Goal: Information Seeking & Learning: Check status

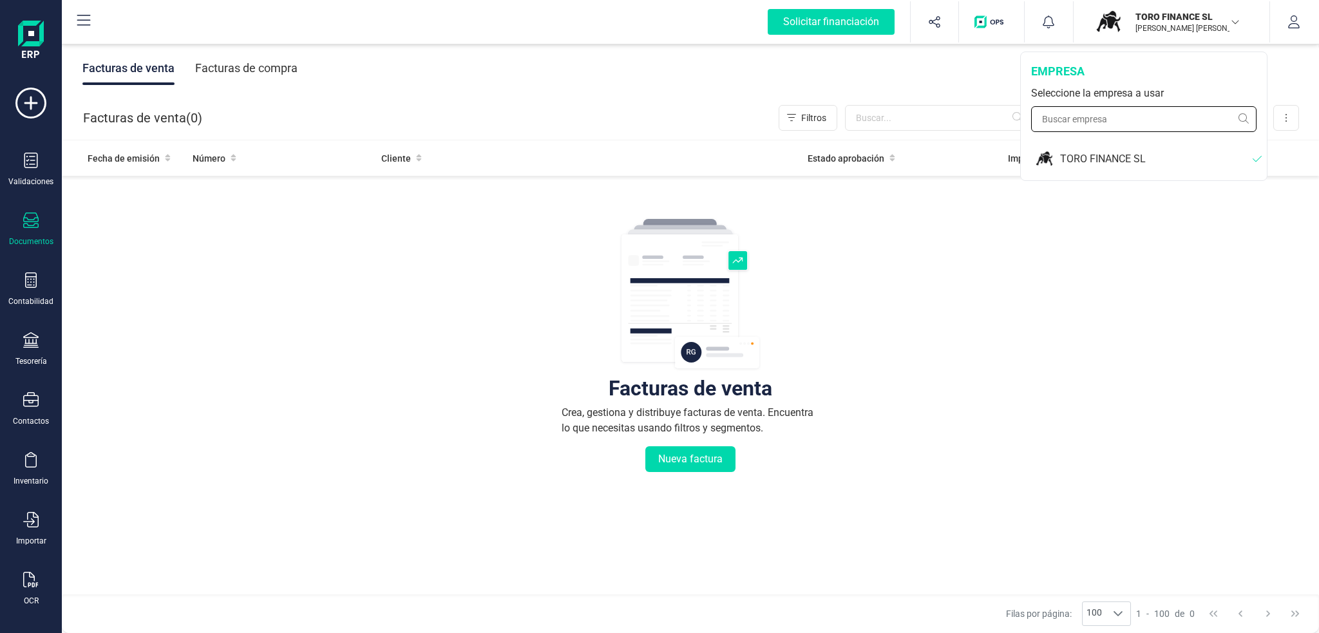
click at [1151, 119] on input "text" at bounding box center [1143, 119] width 225 height 26
type input "f"
click at [1303, 15] on button "button" at bounding box center [1294, 21] width 48 height 41
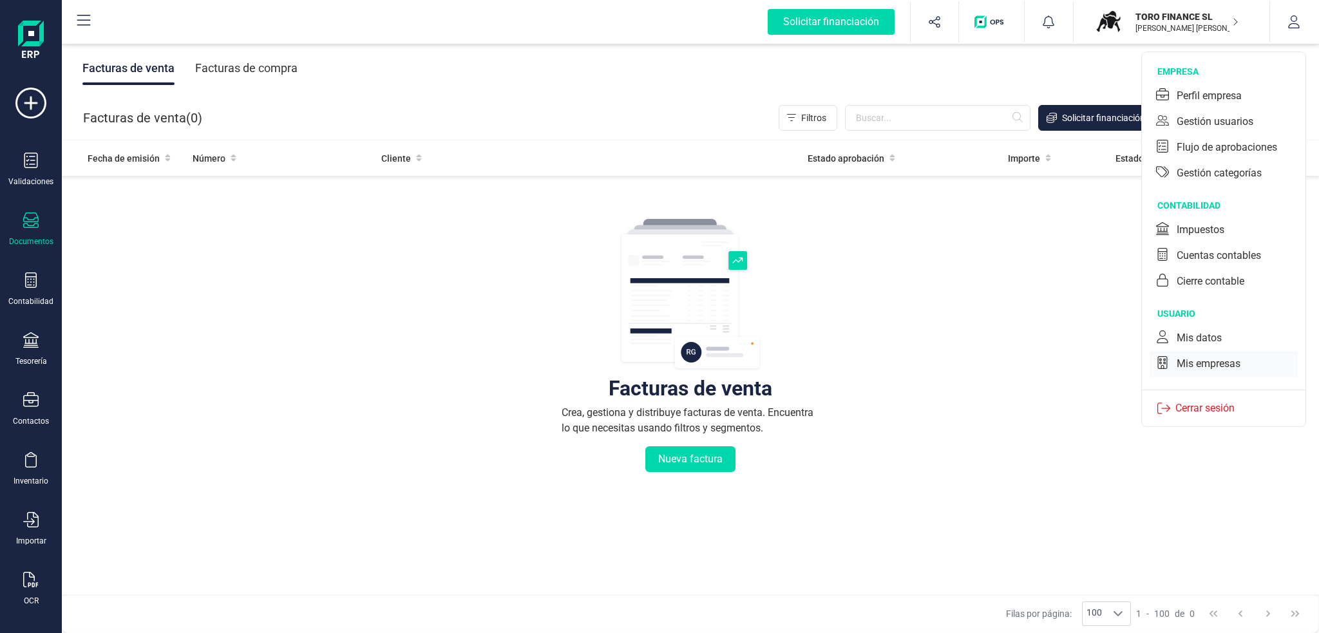
click at [1228, 365] on div "Mis empresas" at bounding box center [1209, 363] width 64 height 15
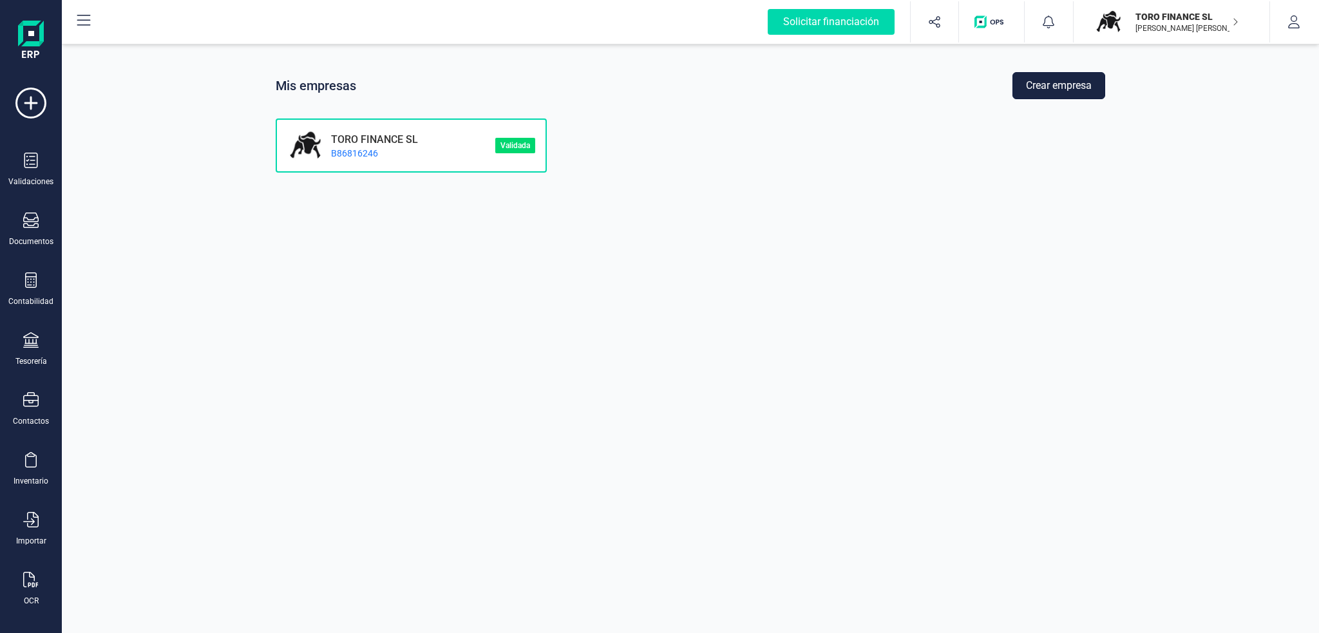
click at [1041, 90] on button "Crear empresa" at bounding box center [1059, 85] width 93 height 27
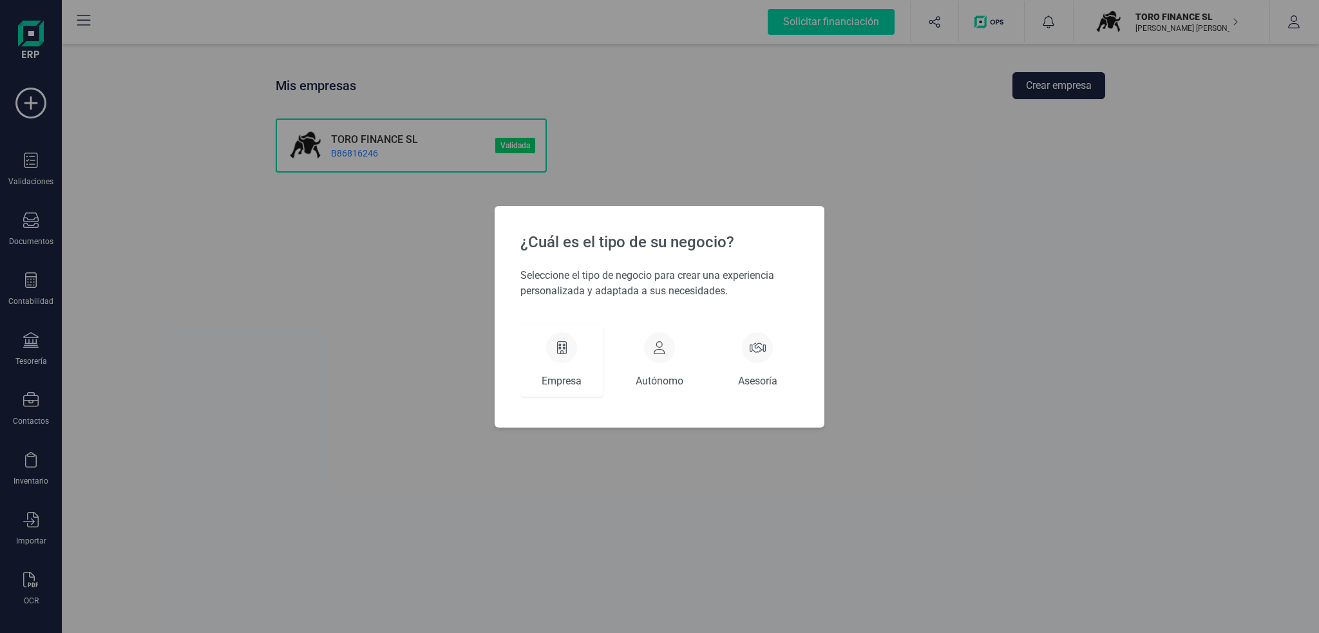
click at [581, 366] on div "Empresa" at bounding box center [562, 361] width 82 height 72
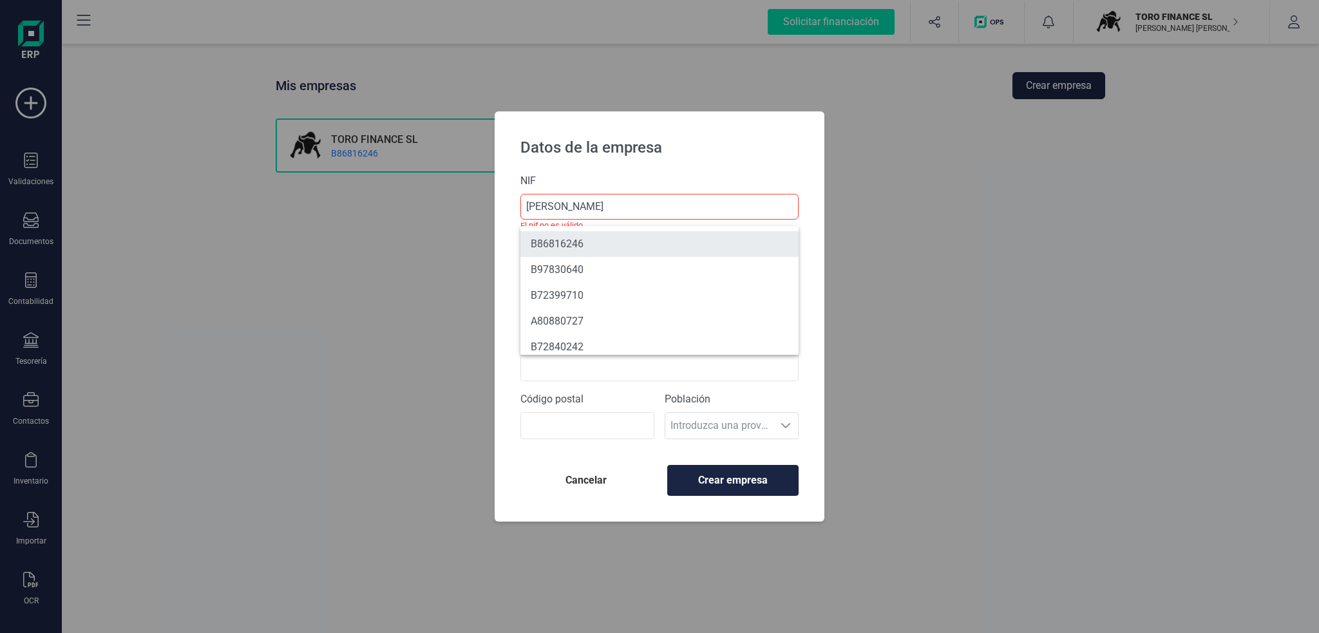
click at [580, 246] on li "B86816246" at bounding box center [660, 244] width 278 height 26
type input "B86816246"
type input "TORO FINANCE SL"
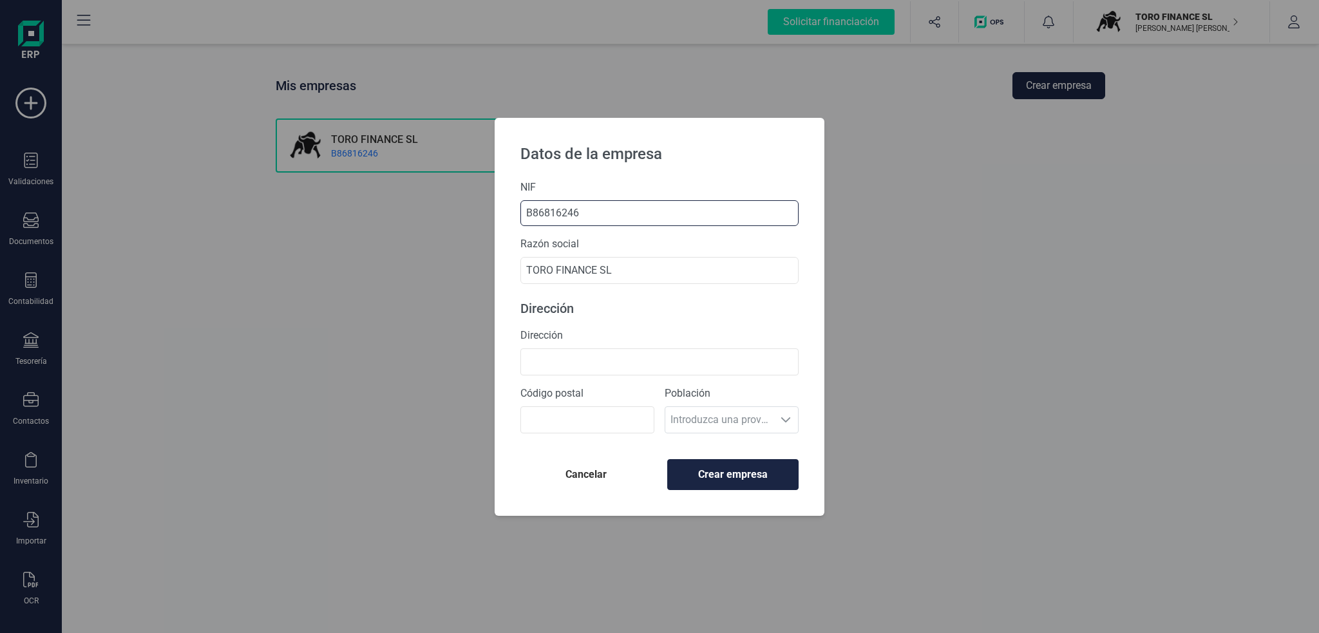
drag, startPoint x: 602, startPoint y: 215, endPoint x: 437, endPoint y: 207, distance: 165.1
click at [437, 207] on div "Datos de la empresa NIF B86816246 Razón social TORO FINANCE SL Dirección Direcc…" at bounding box center [659, 316] width 1319 height 633
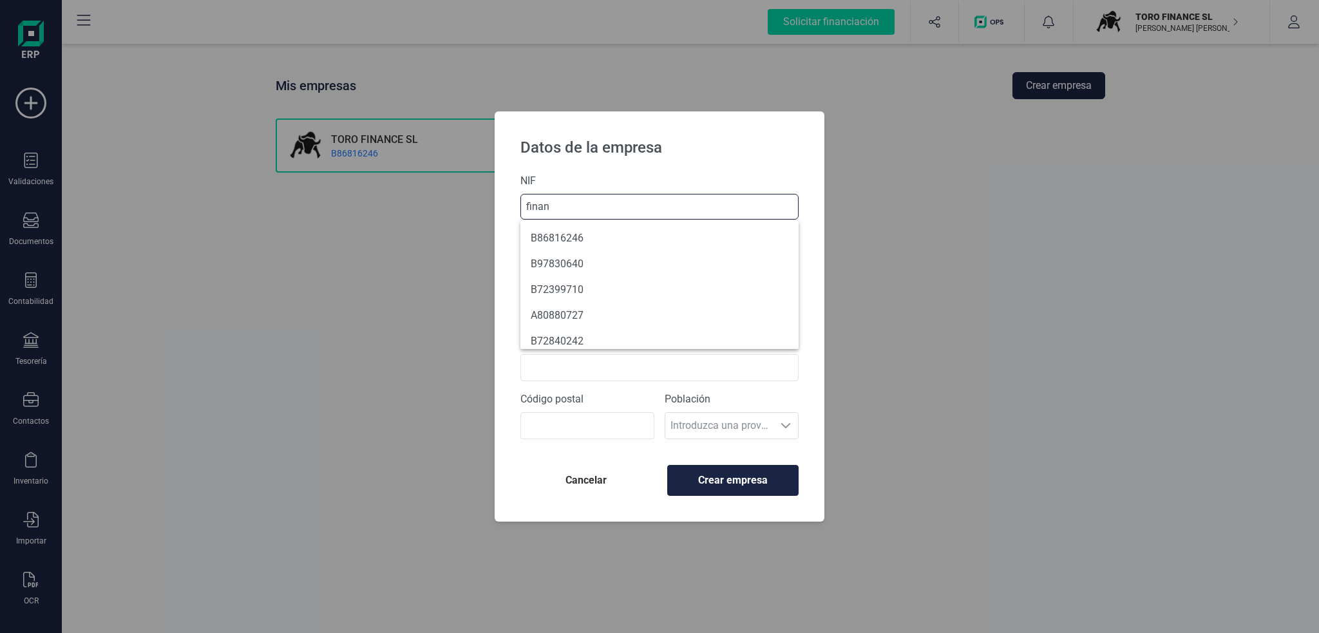
type input "finan"
click at [593, 168] on div "Datos de la empresa" at bounding box center [660, 142] width 330 height 62
drag, startPoint x: 640, startPoint y: 273, endPoint x: 392, endPoint y: 265, distance: 248.2
click at [392, 265] on div "Datos de la empresa NIF [PERSON_NAME] El nif no [PERSON_NAME]. [PERSON_NAME] so…" at bounding box center [659, 316] width 1319 height 633
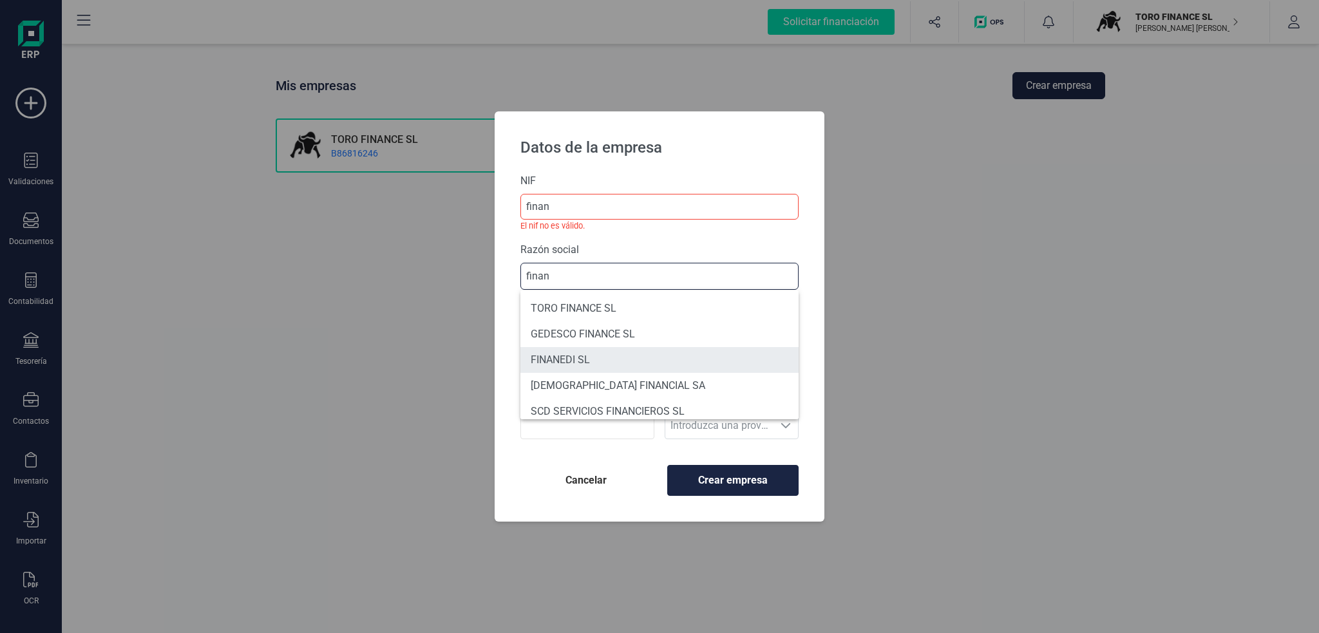
type input "finan"
click at [566, 363] on li "FINANEDI SL" at bounding box center [660, 360] width 278 height 26
type input "B72399710"
type input "FINANEDI SL"
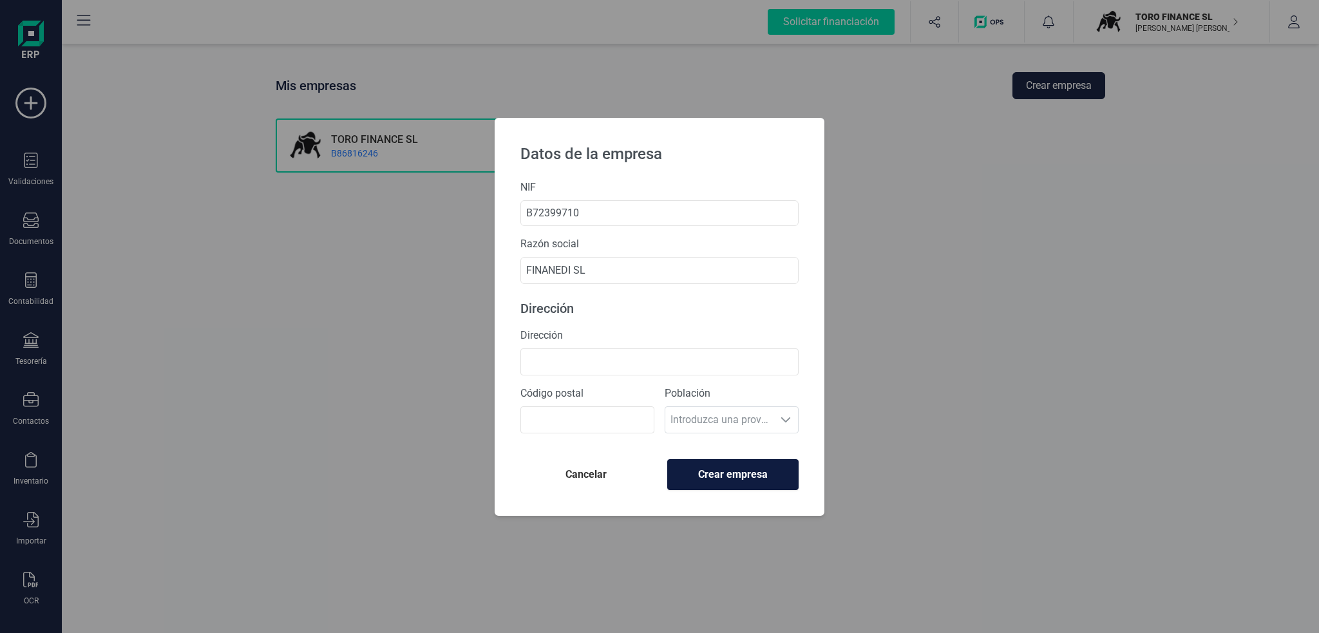
click at [699, 474] on span "Crear empresa" at bounding box center [733, 474] width 110 height 15
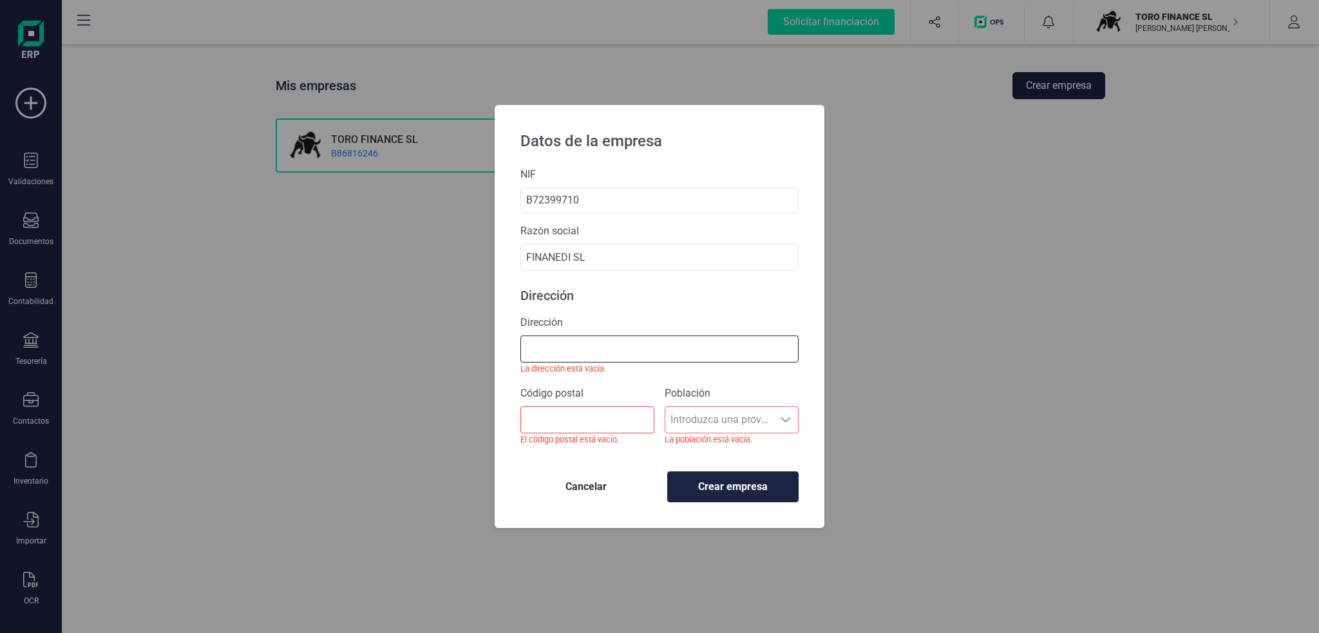
click at [618, 346] on input "Dirección" at bounding box center [660, 349] width 278 height 27
click at [551, 319] on label "Dirección" at bounding box center [660, 322] width 278 height 15
click at [551, 336] on input "Dirección" at bounding box center [660, 349] width 278 height 27
click at [551, 319] on label "Dirección" at bounding box center [660, 322] width 278 height 15
click at [551, 336] on input "Dirección" at bounding box center [660, 349] width 278 height 27
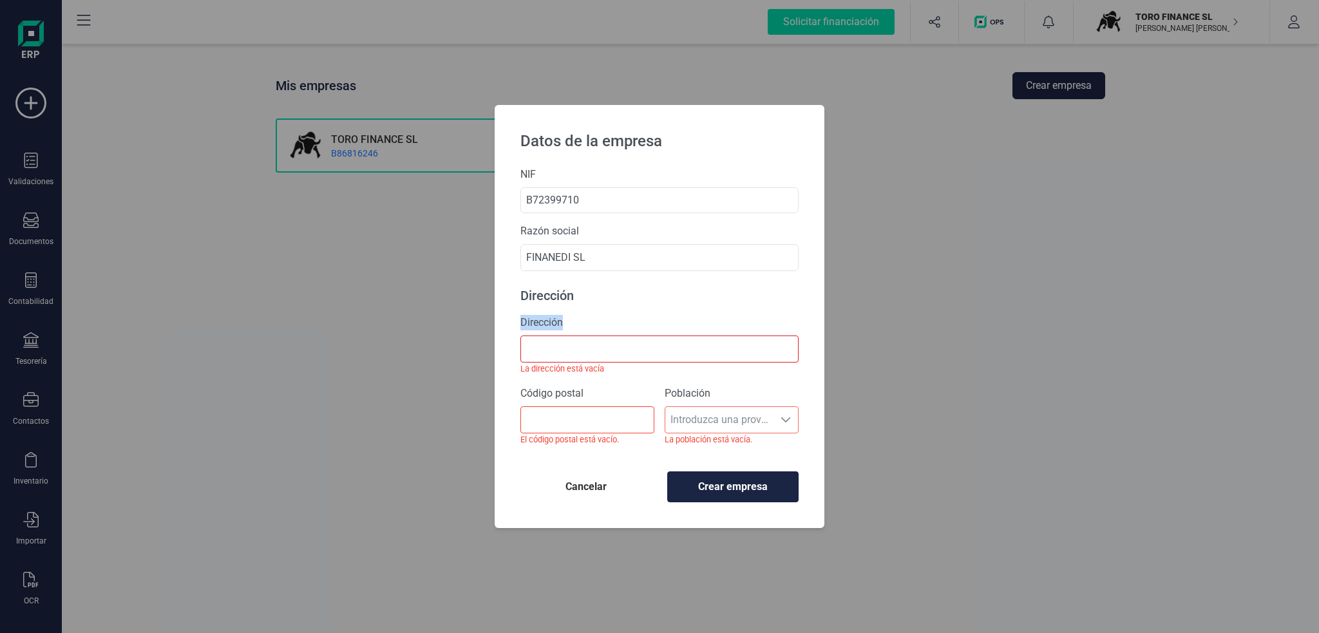
copy label "Dirección"
click at [567, 362] on input "Dirección" at bounding box center [660, 349] width 278 height 27
paste input "Dirección"
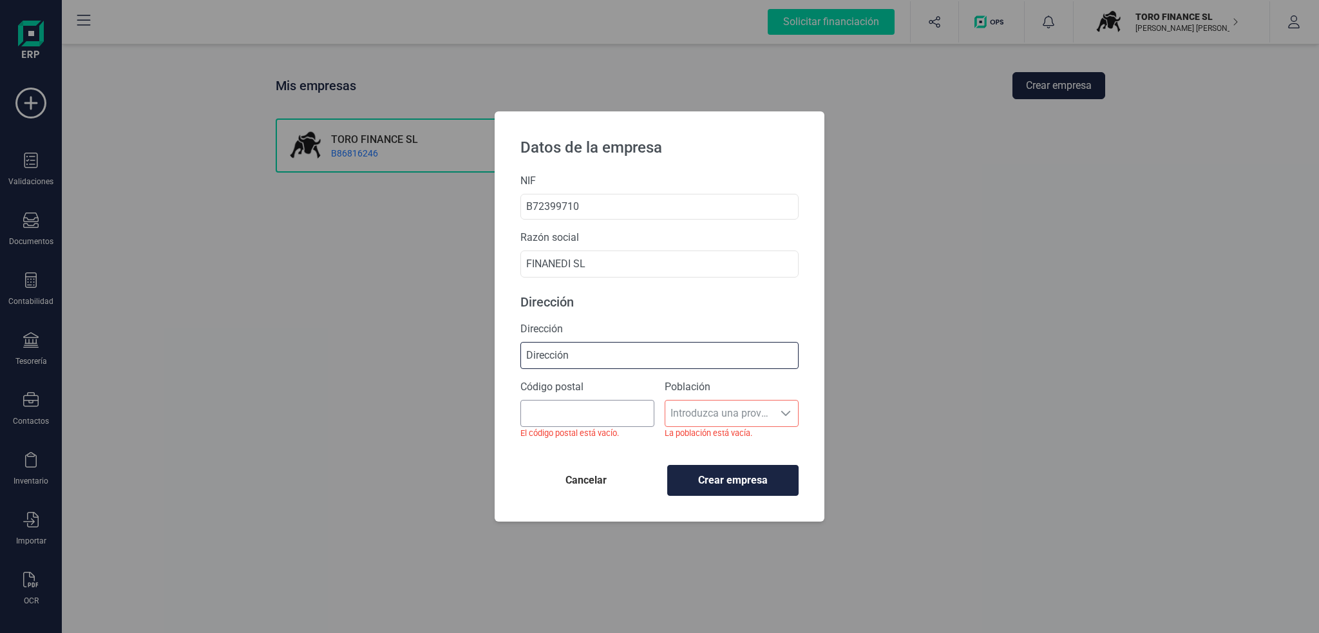
type input "Dirección"
click at [573, 417] on input "Código postal" at bounding box center [588, 413] width 134 height 27
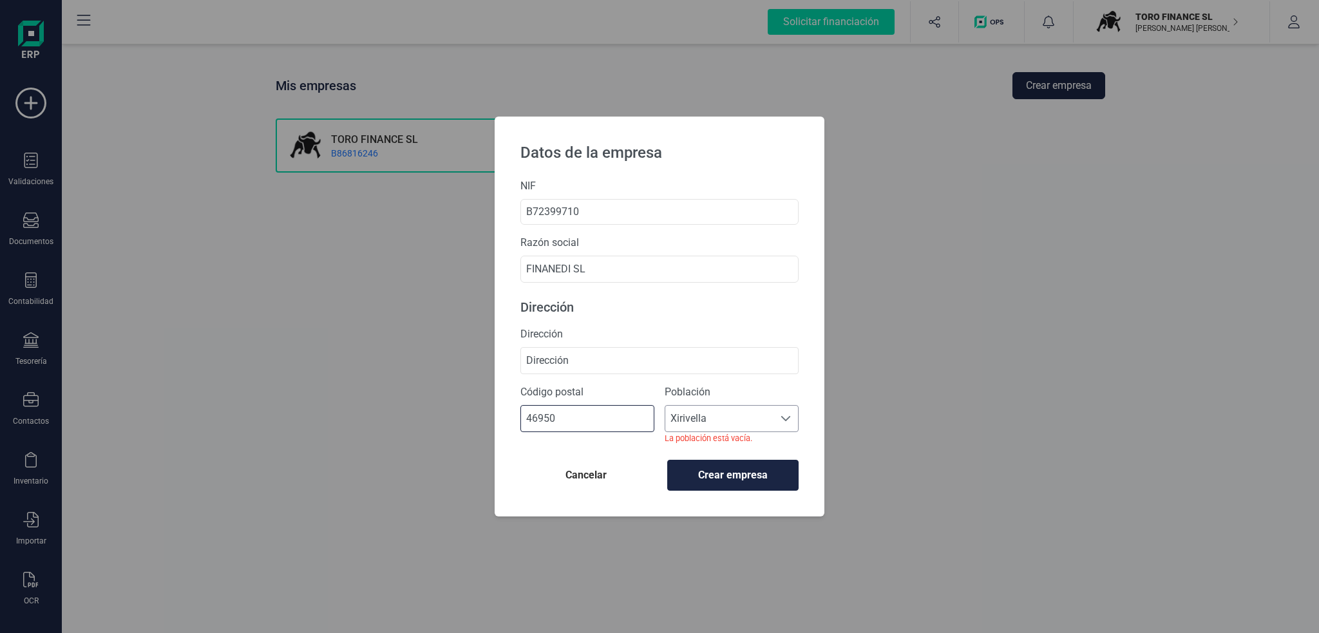
type input "46950"
click at [719, 422] on span "Xirivella" at bounding box center [719, 419] width 108 height 26
click at [802, 402] on div "NIF B72399710 Razón social FINANEDI SL Dirección Dirección Dirección Código pos…" at bounding box center [660, 348] width 330 height 336
click at [757, 465] on button "Crear empresa" at bounding box center [732, 474] width 131 height 31
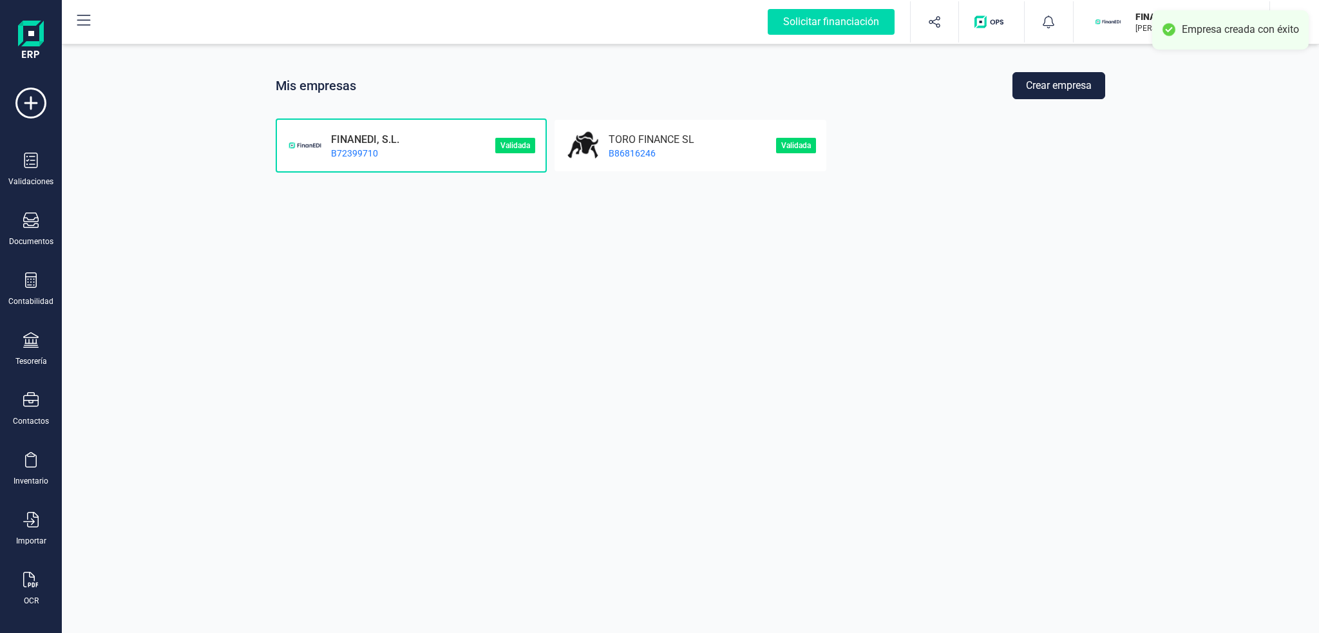
click at [1286, 2] on button "button" at bounding box center [1294, 21] width 48 height 41
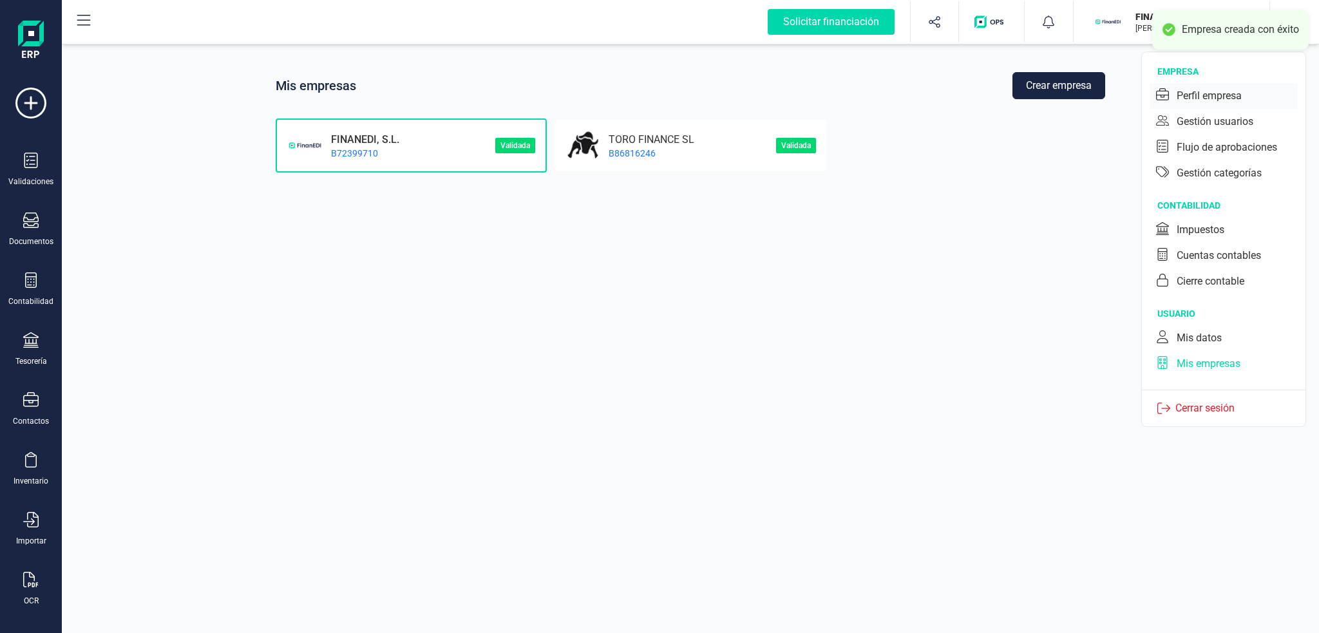
click at [1278, 97] on div "Perfil empresa" at bounding box center [1224, 96] width 148 height 26
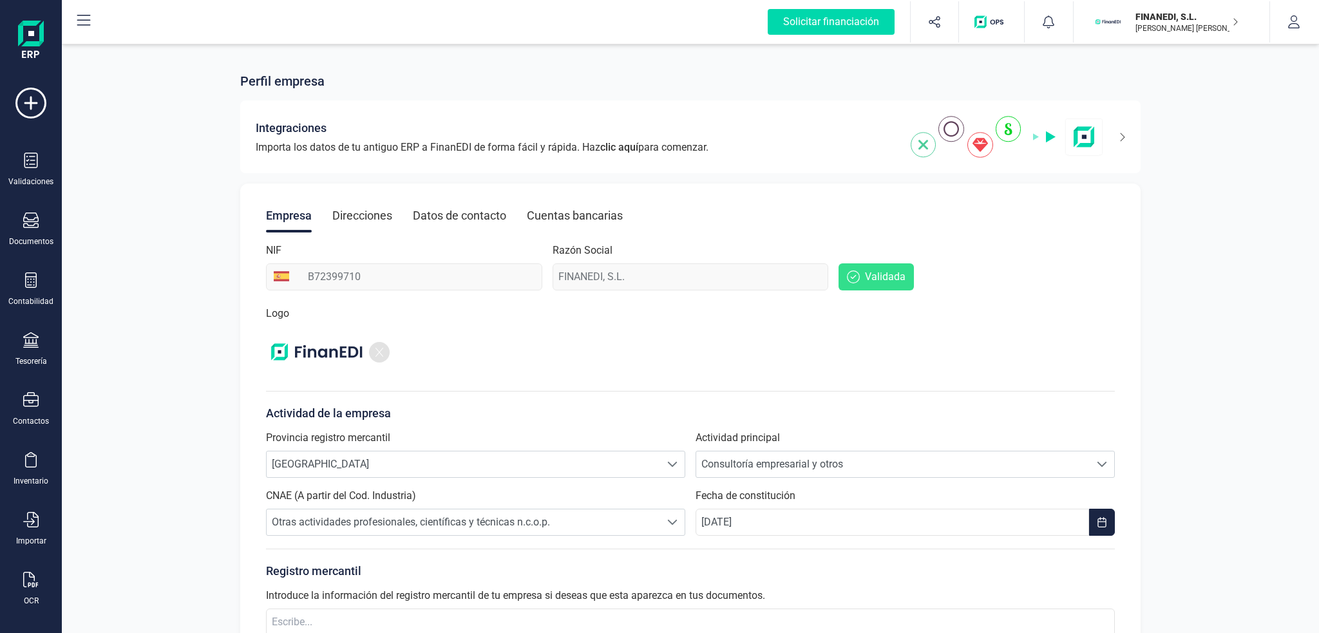
click at [374, 213] on div "Direcciones" at bounding box center [362, 216] width 60 height 34
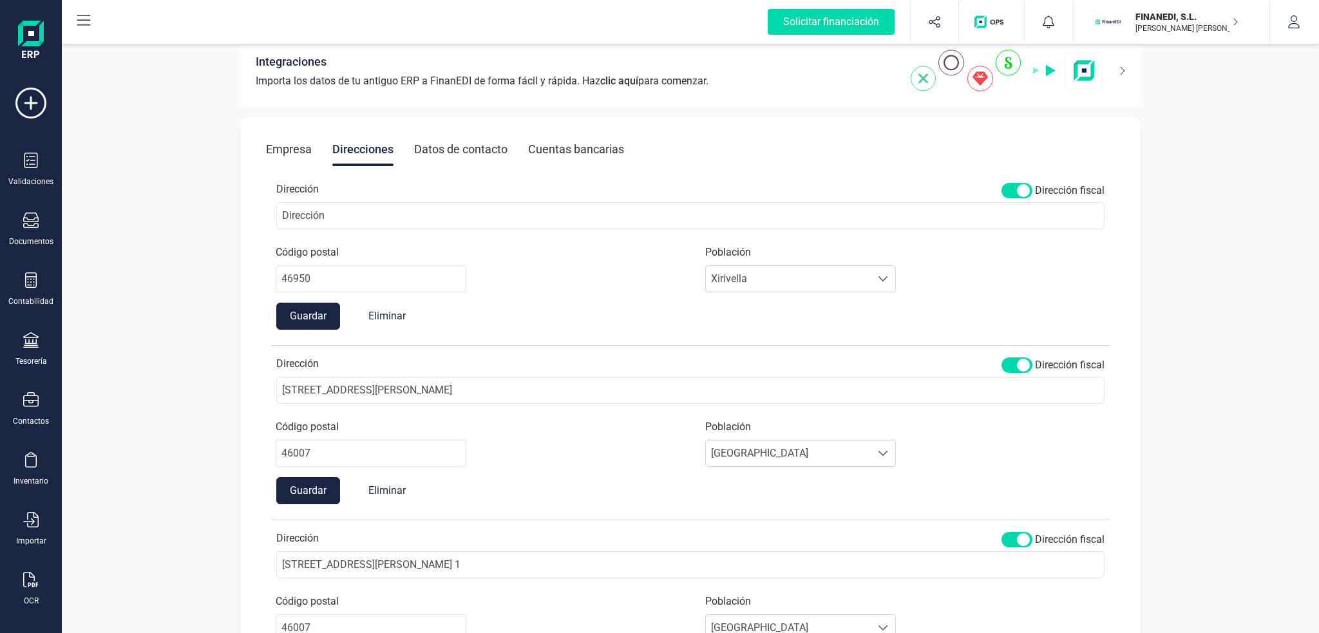
scroll to position [176, 0]
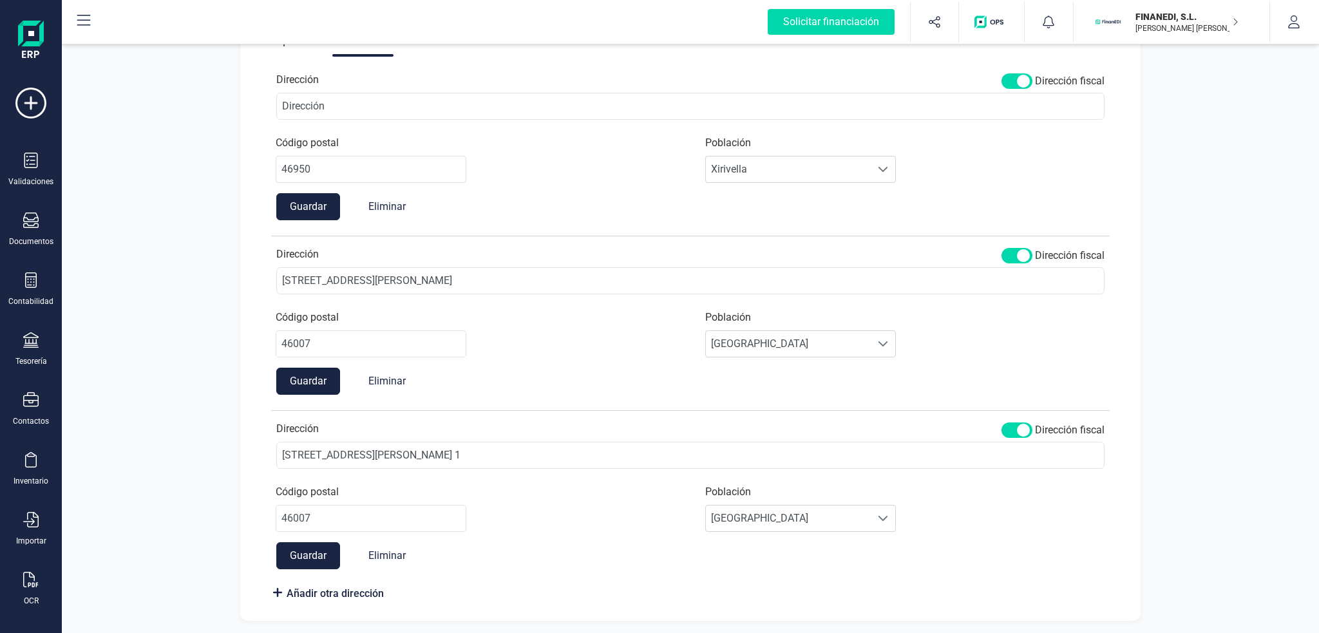
click at [304, 376] on button "Guardar" at bounding box center [308, 381] width 64 height 27
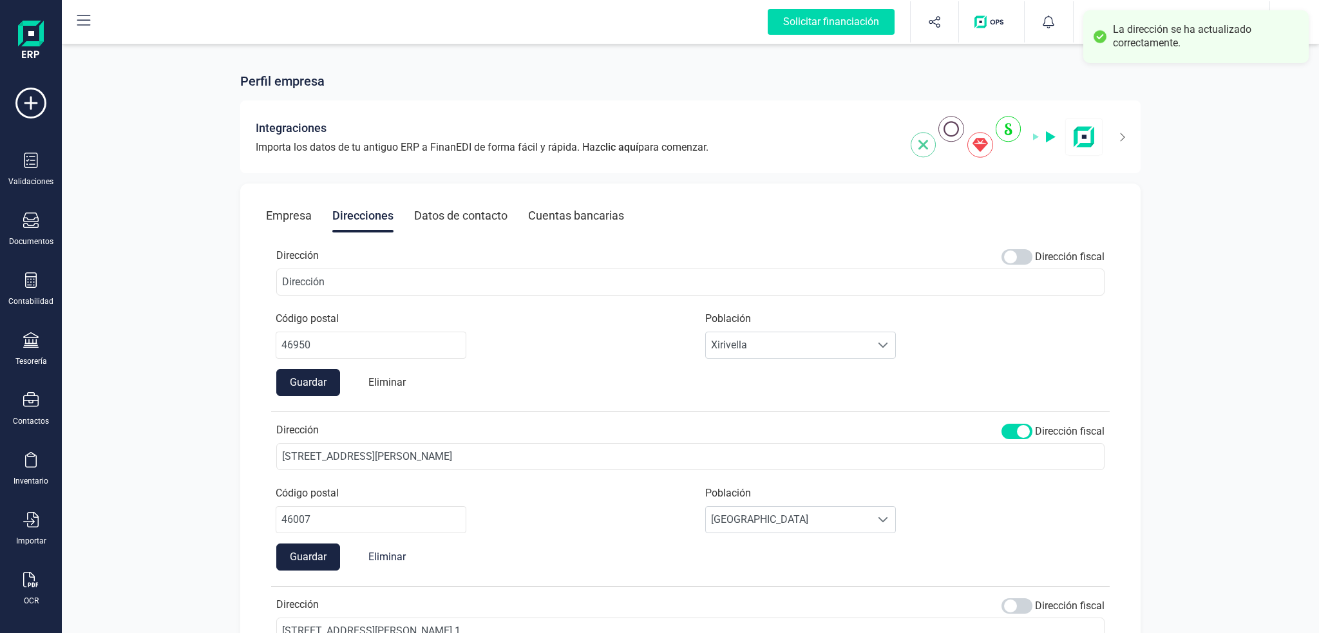
click at [393, 379] on button "Eliminar" at bounding box center [387, 382] width 63 height 27
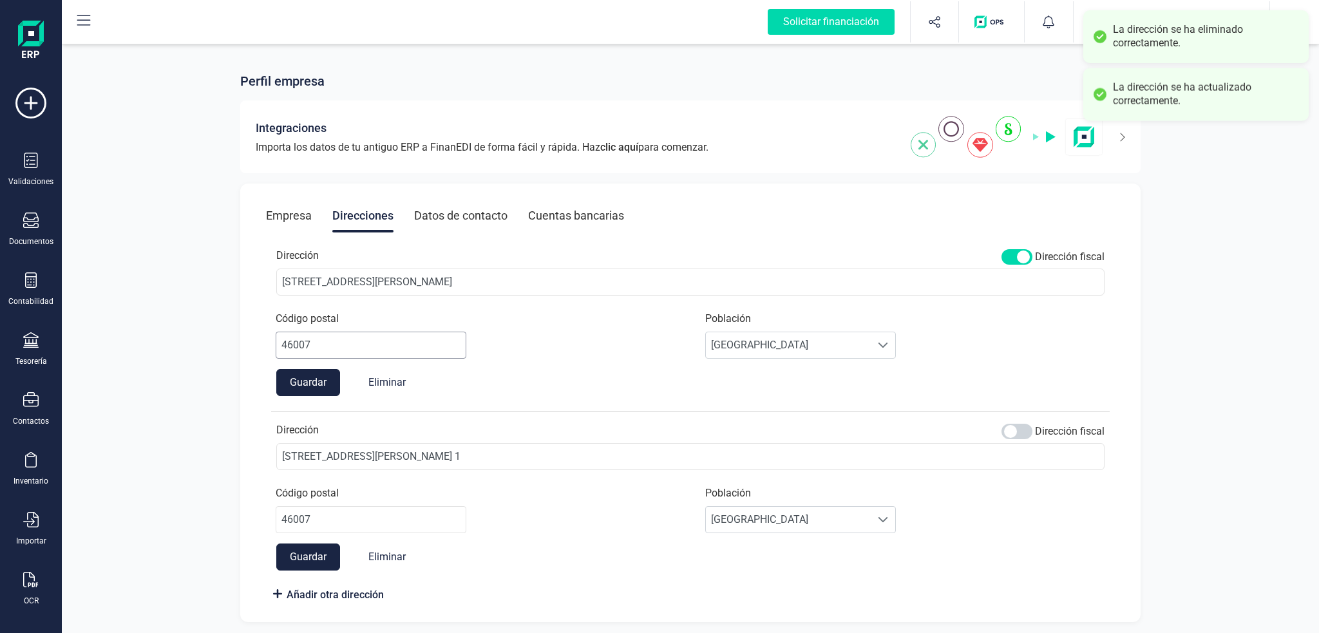
scroll to position [3, 0]
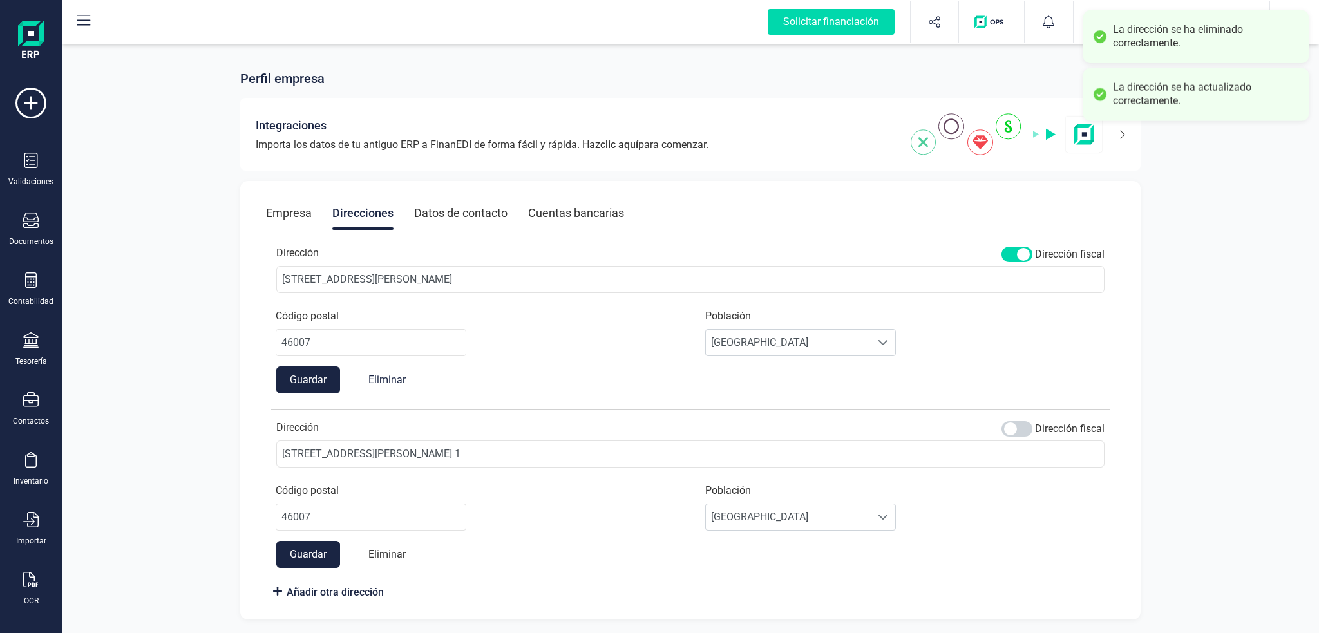
click at [392, 551] on button "Eliminar" at bounding box center [387, 554] width 63 height 27
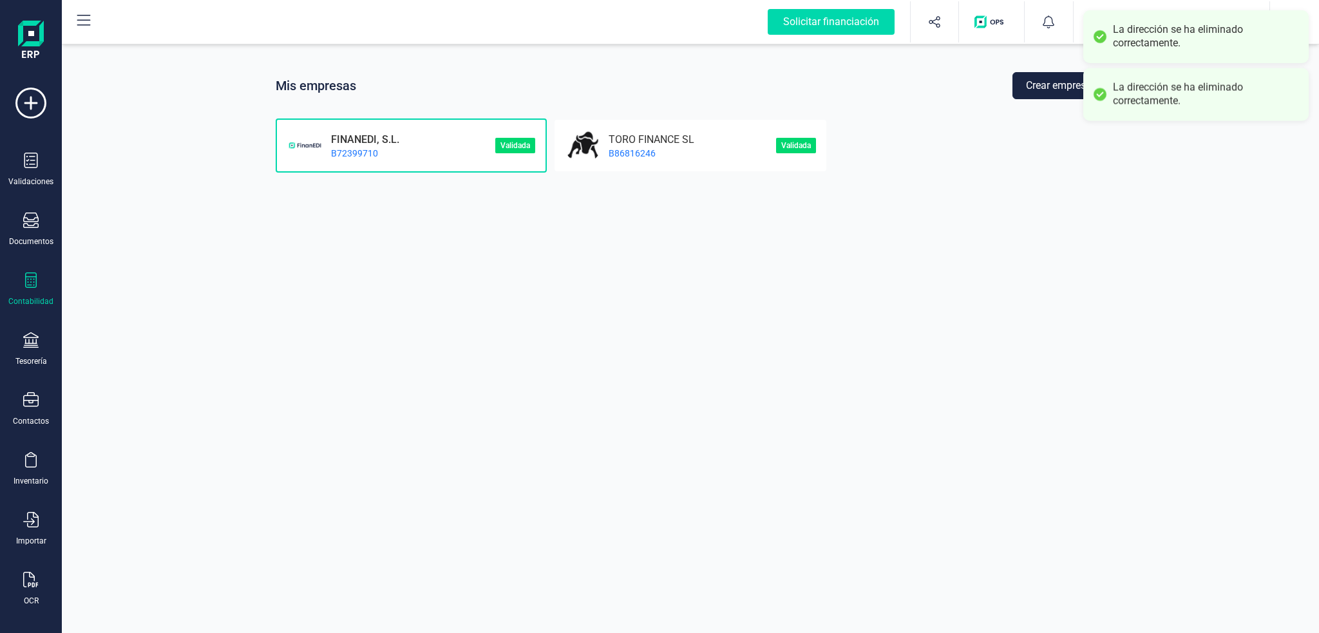
click at [21, 293] on div "Contabilidad" at bounding box center [31, 290] width 52 height 34
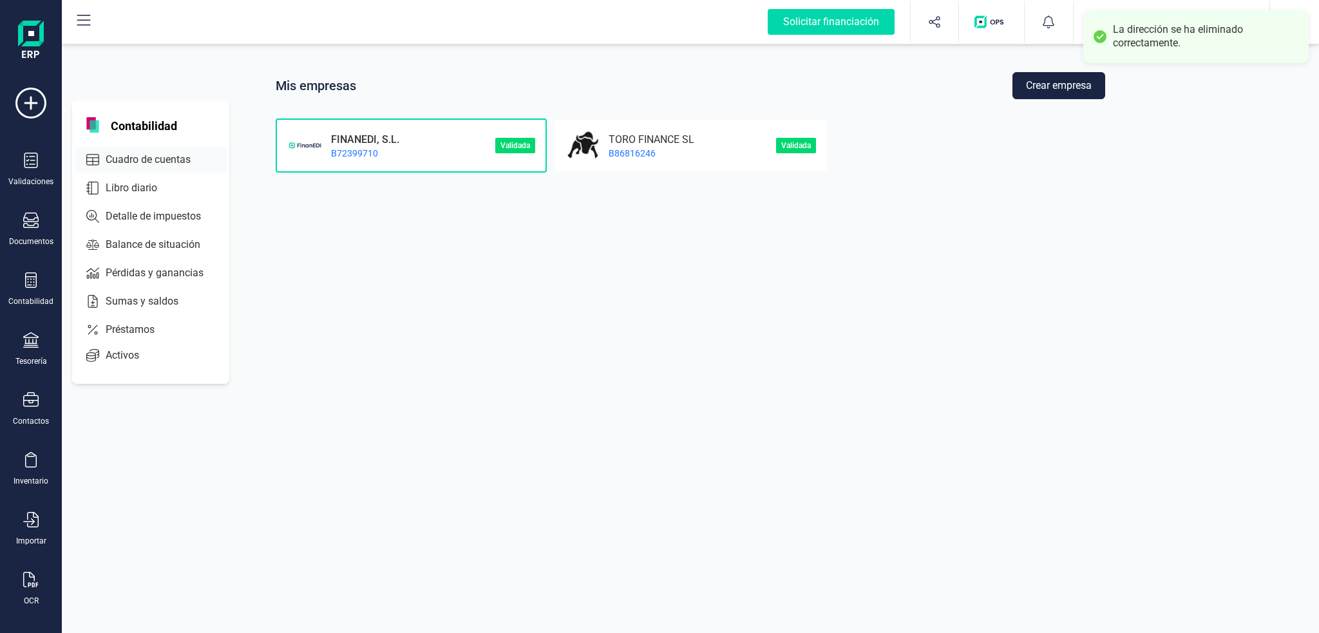
click at [119, 162] on span "Cuadro de cuentas" at bounding box center [157, 159] width 113 height 15
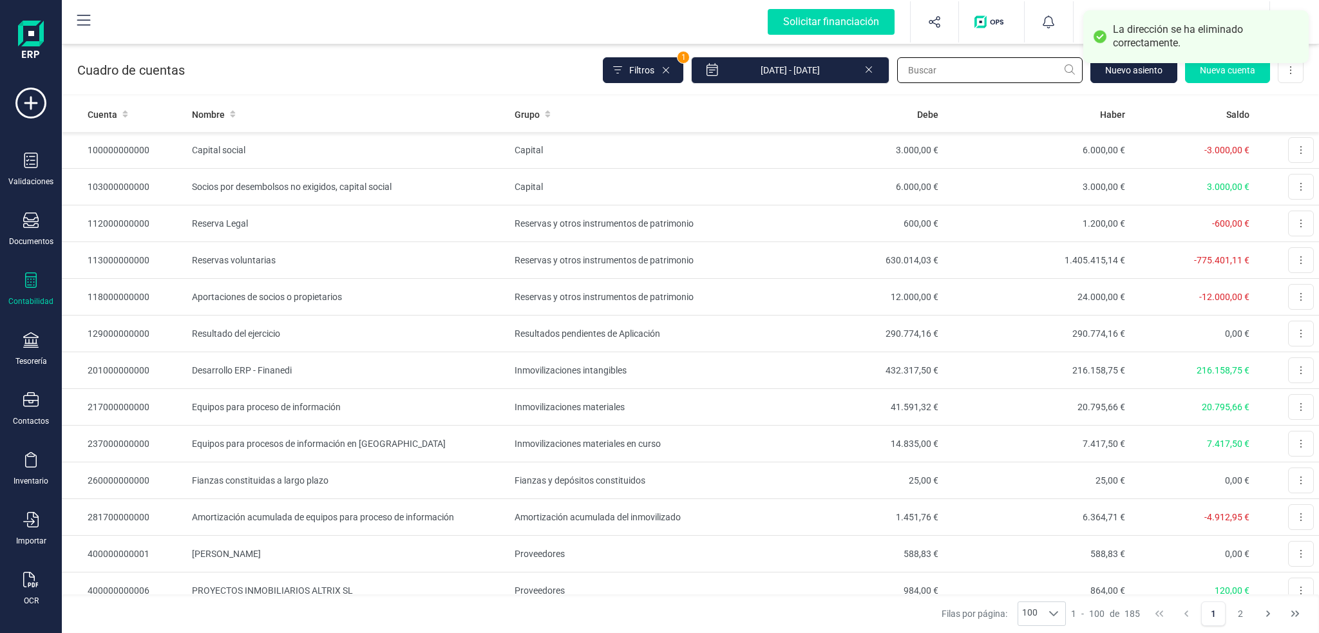
click at [1003, 67] on input "text" at bounding box center [990, 70] width 186 height 26
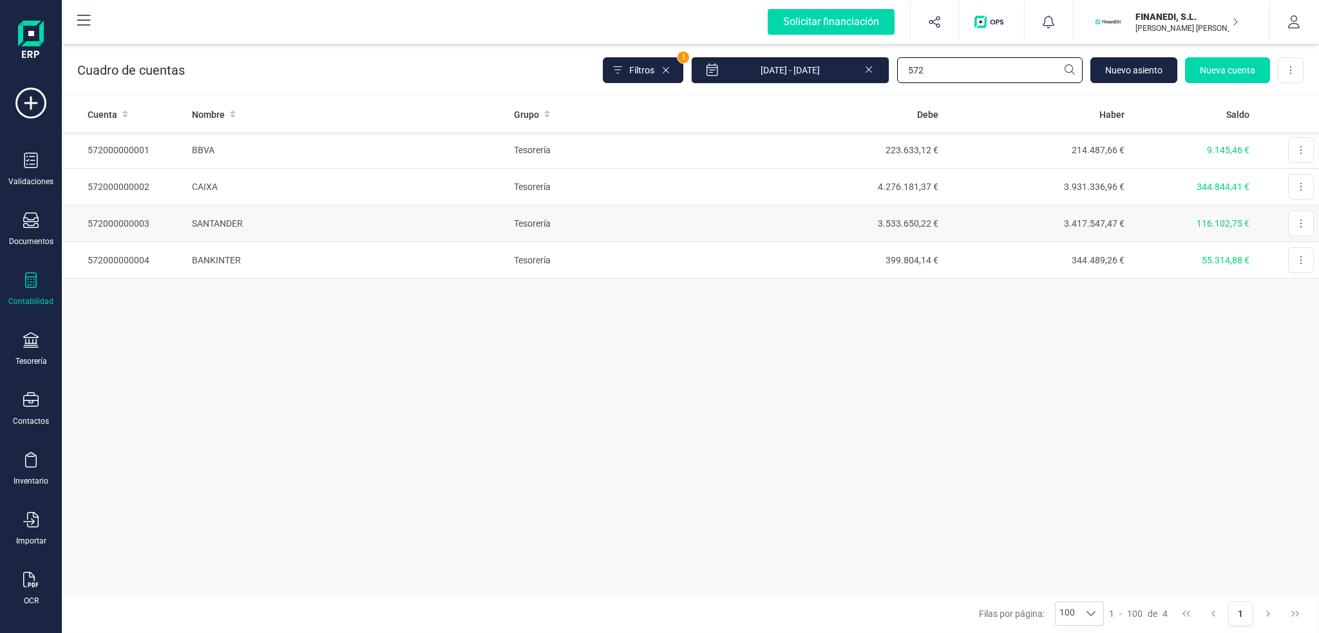
type input "572"
click at [263, 222] on td "SANTANDER" at bounding box center [348, 224] width 322 height 37
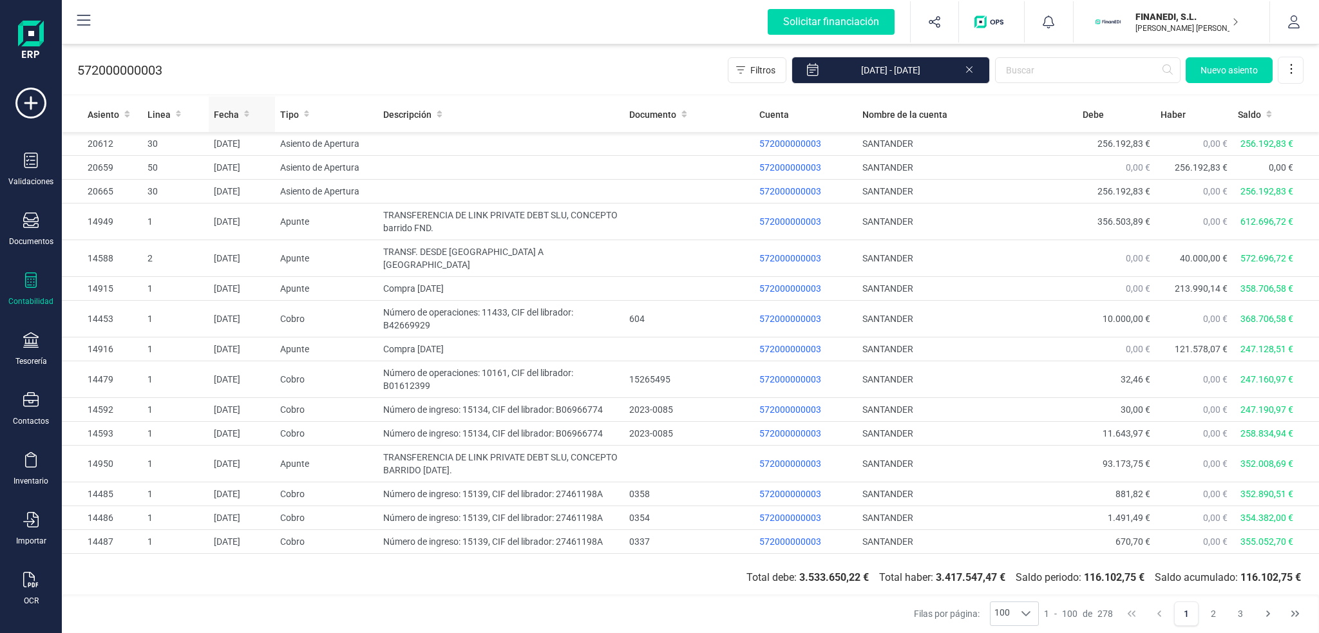
click at [222, 119] on span "Fecha" at bounding box center [226, 114] width 25 height 13
click at [235, 113] on span "Fecha" at bounding box center [226, 114] width 25 height 13
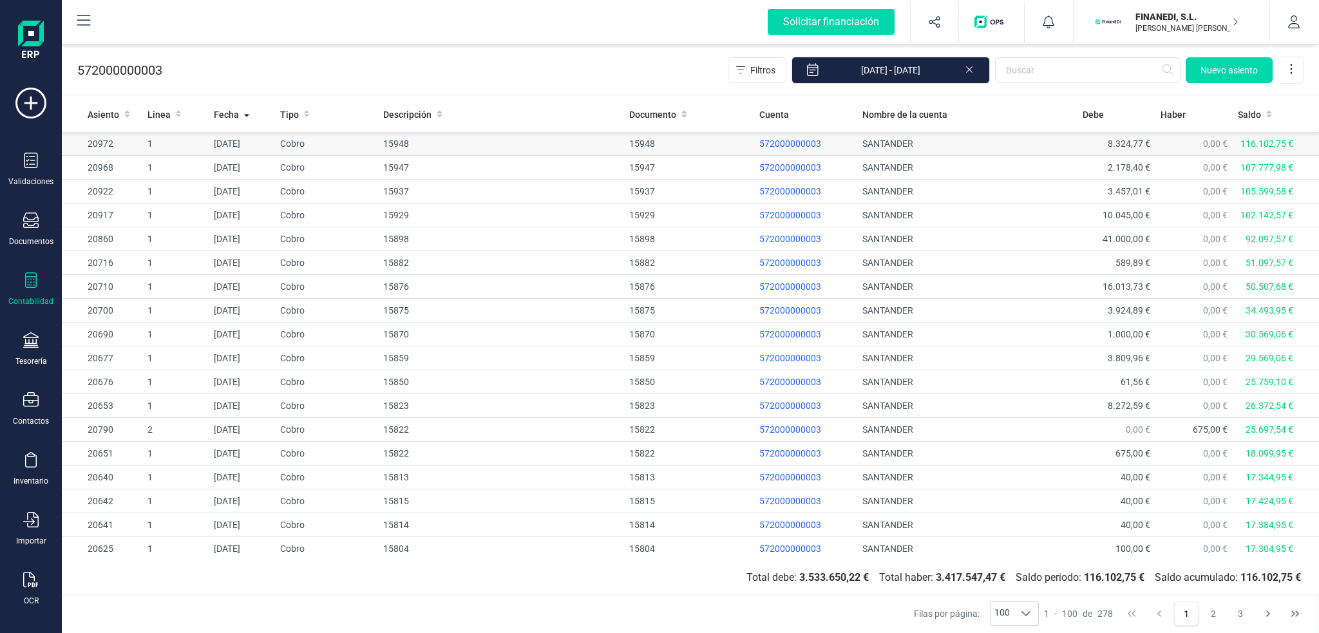
click at [484, 147] on td "15948" at bounding box center [501, 144] width 246 height 24
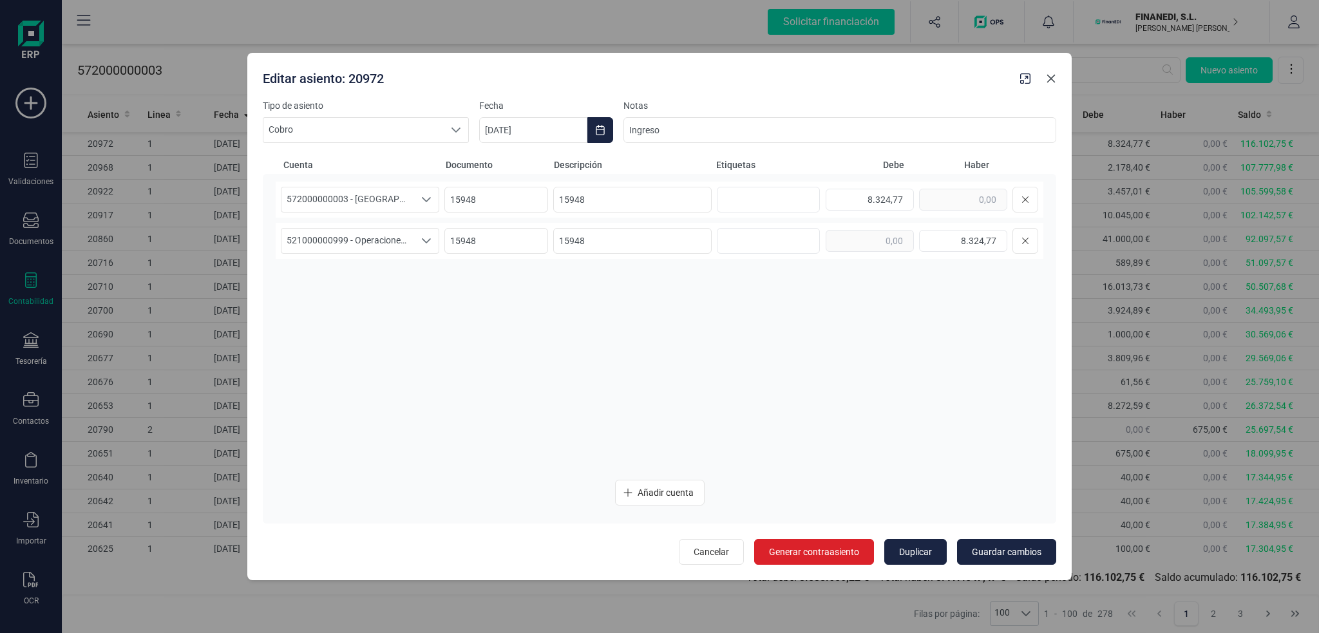
click at [1052, 77] on icon "Close" at bounding box center [1052, 79] width 8 height 8
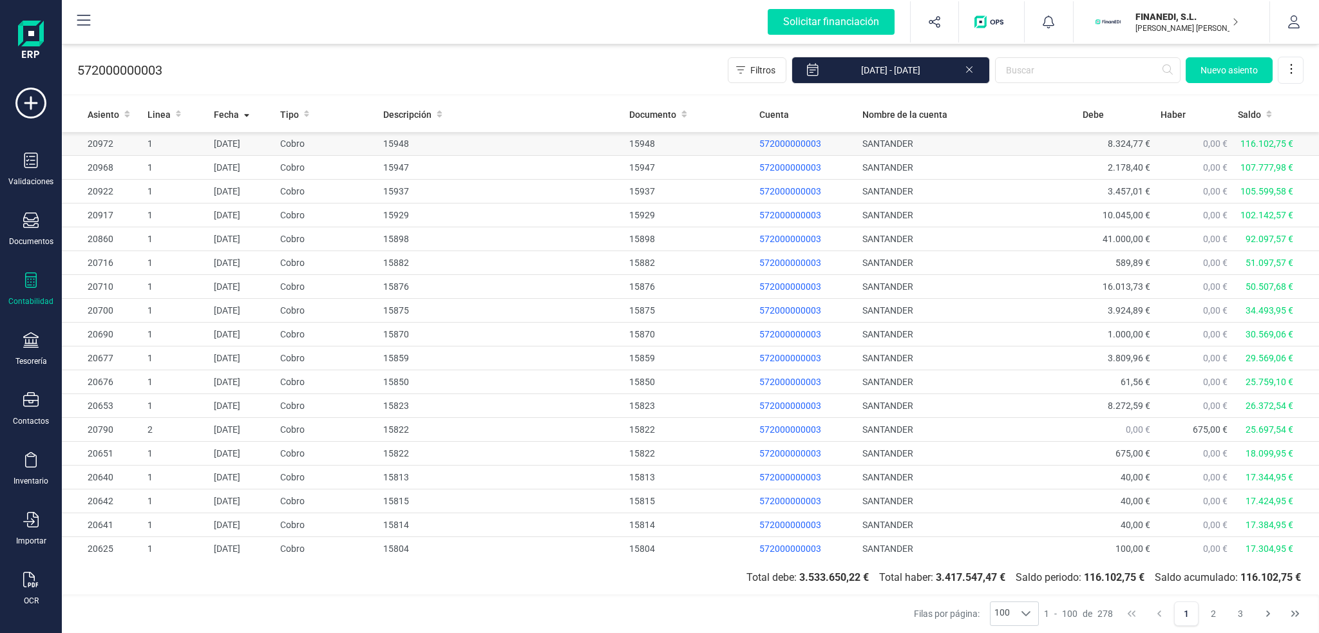
click at [317, 141] on td "Cobro" at bounding box center [327, 144] width 104 height 24
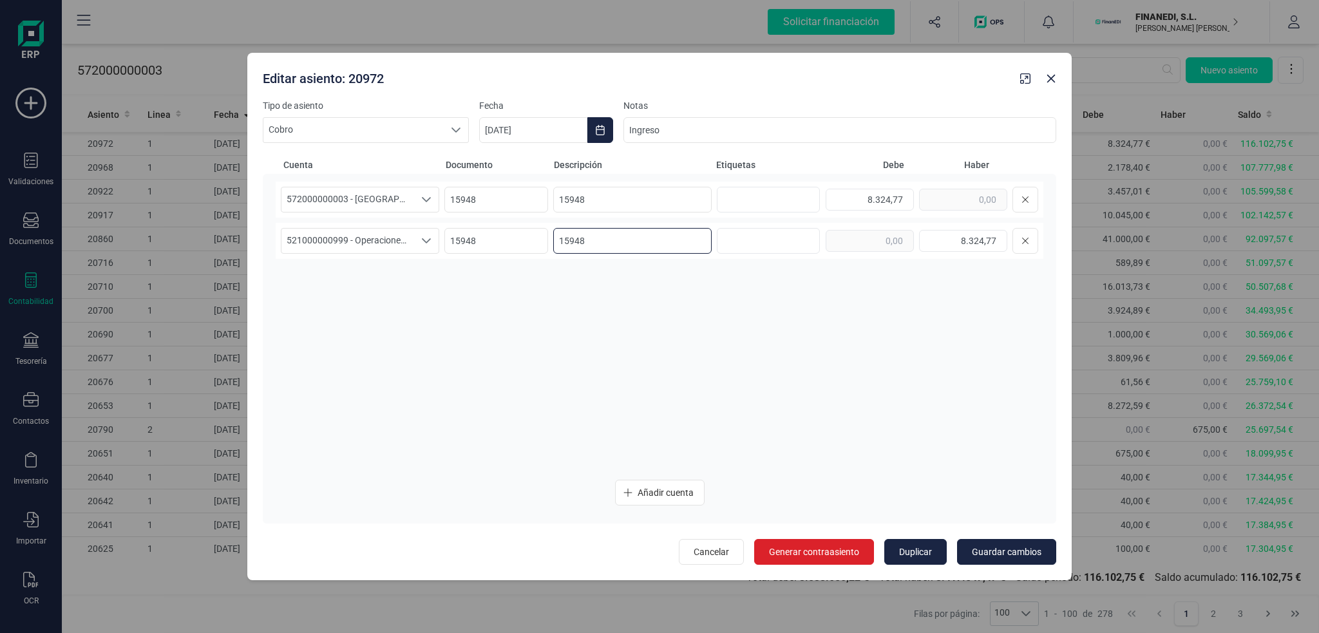
click at [579, 239] on input "15948" at bounding box center [632, 241] width 158 height 26
drag, startPoint x: 1054, startPoint y: 75, endPoint x: 711, endPoint y: 254, distance: 387.3
click at [1054, 75] on icon "Close" at bounding box center [1052, 79] width 8 height 8
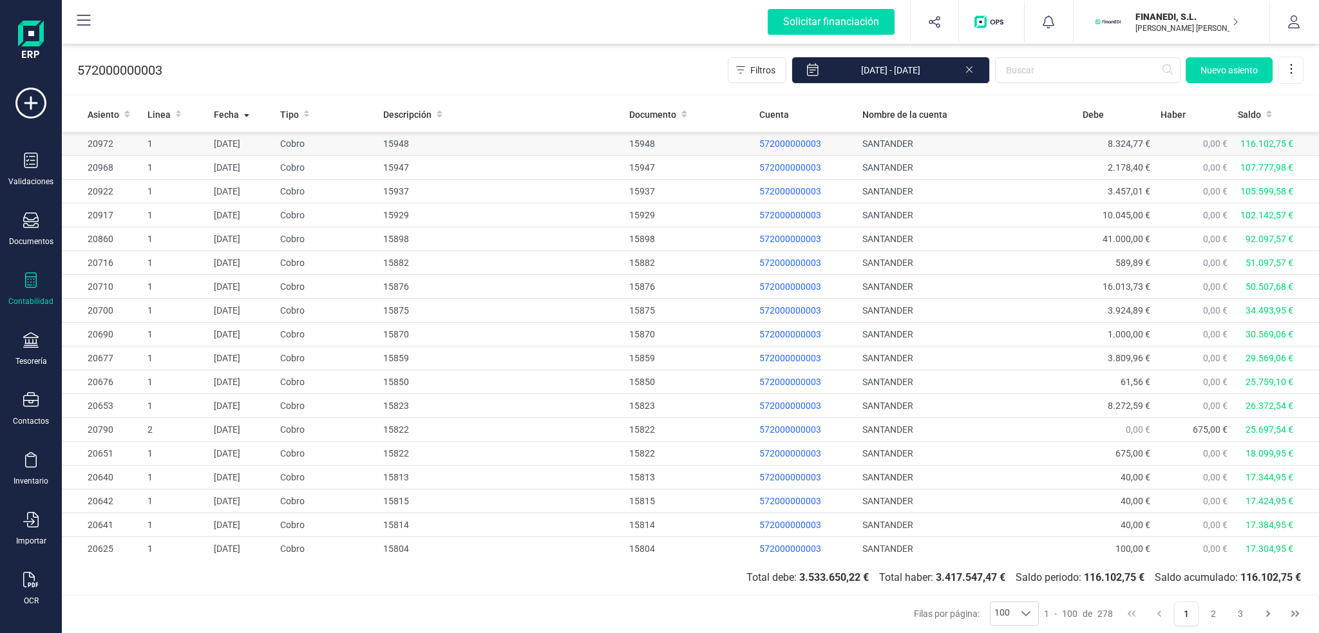
click at [429, 144] on td "15948" at bounding box center [501, 144] width 246 height 24
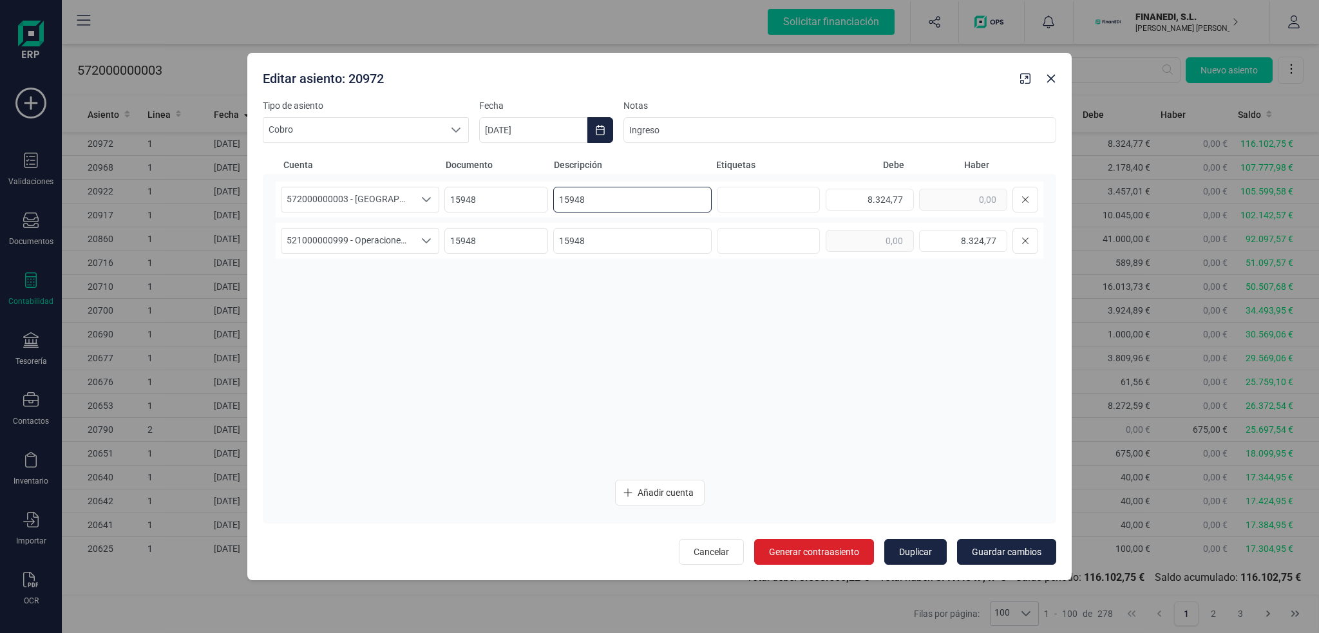
click at [628, 203] on input "15948" at bounding box center [632, 200] width 158 height 26
click at [1055, 79] on icon "Close" at bounding box center [1051, 78] width 10 height 10
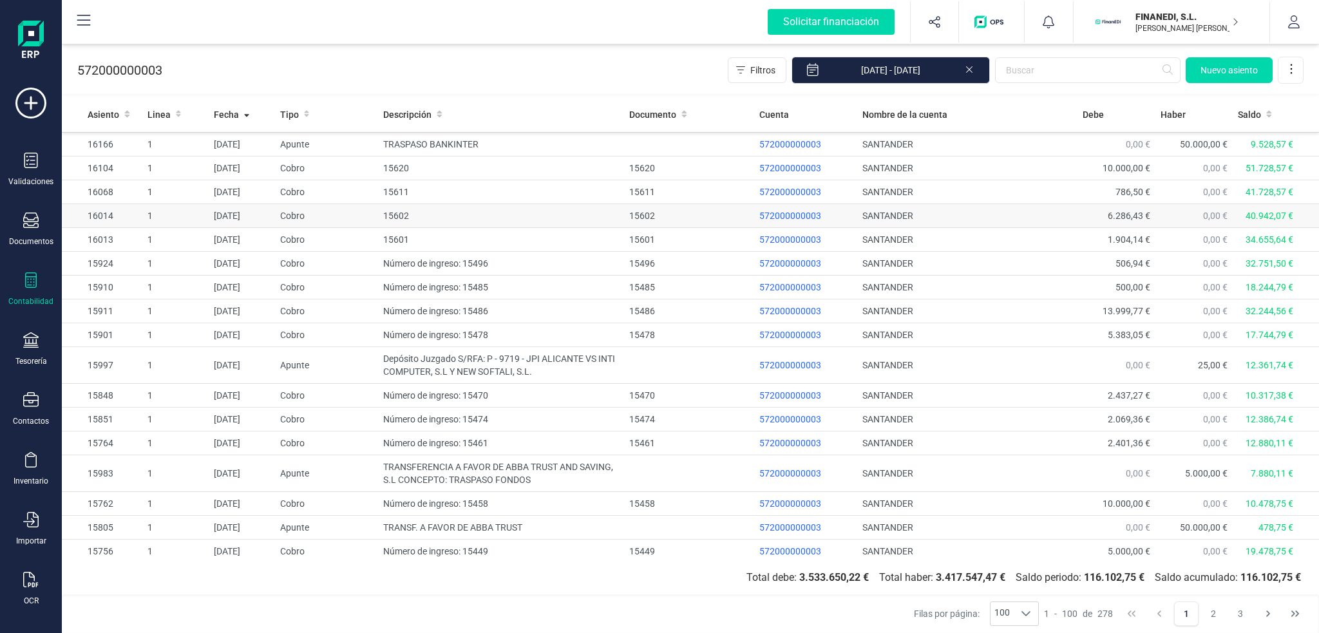
scroll to position [902, 0]
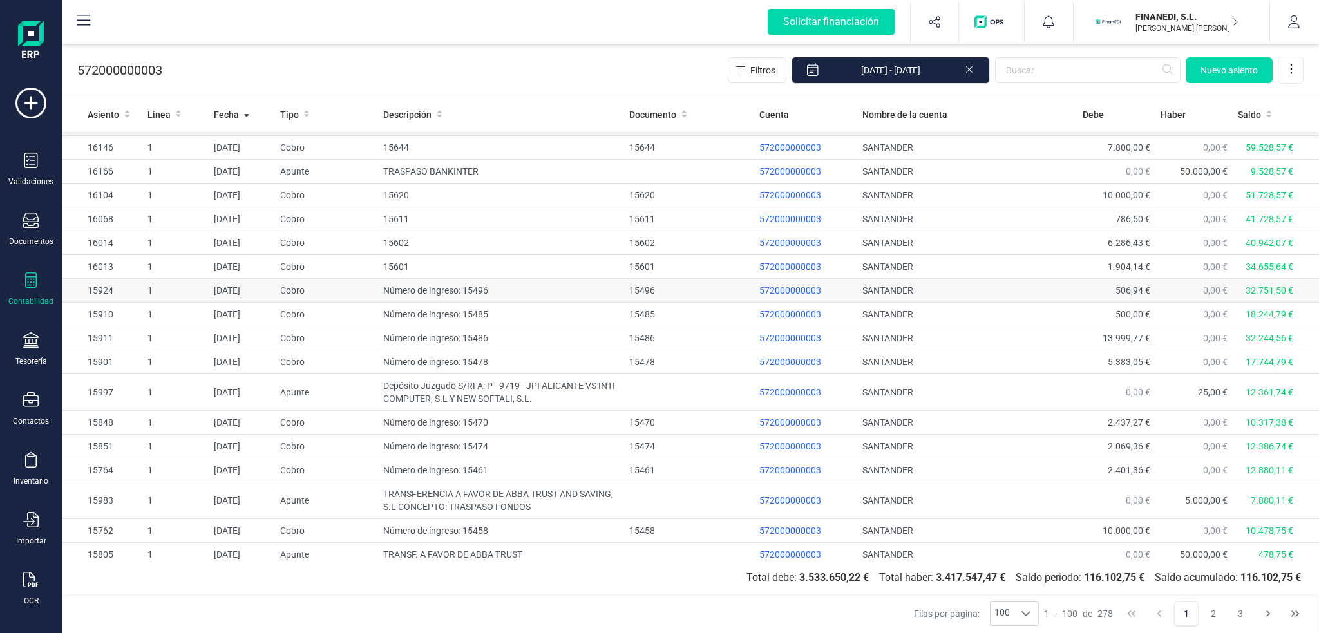
click at [522, 286] on td "Número de ingreso: 15496" at bounding box center [501, 291] width 246 height 24
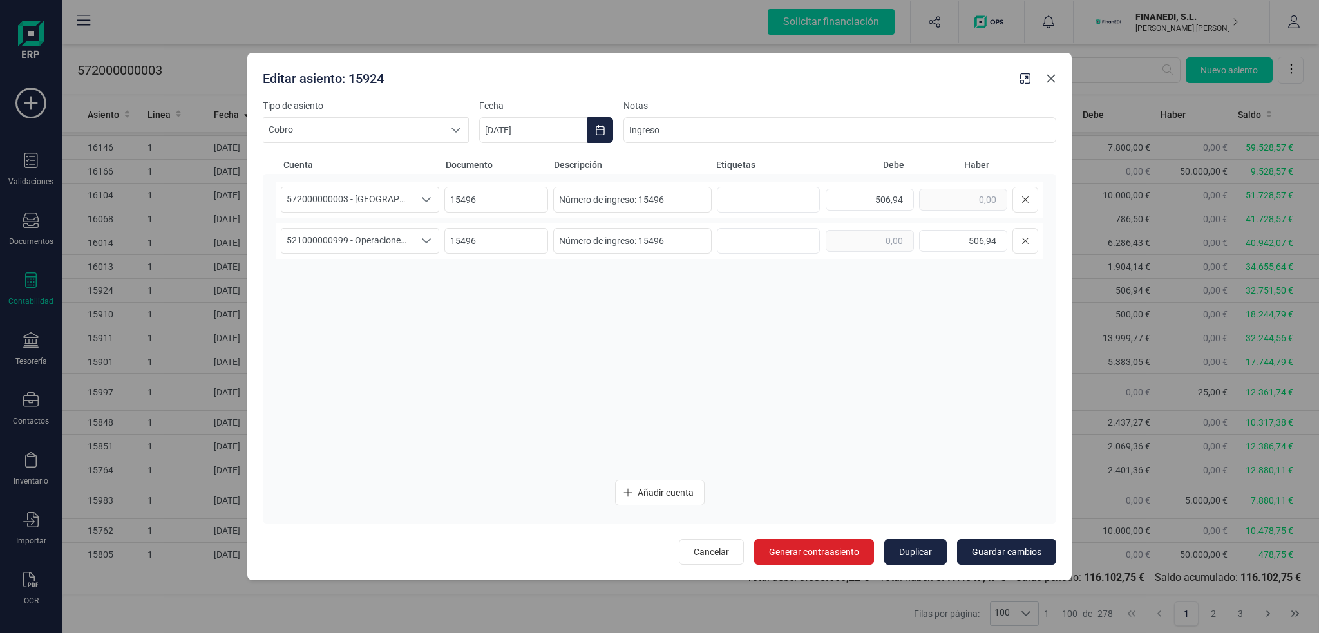
click at [1046, 78] on icon "Close" at bounding box center [1051, 78] width 10 height 10
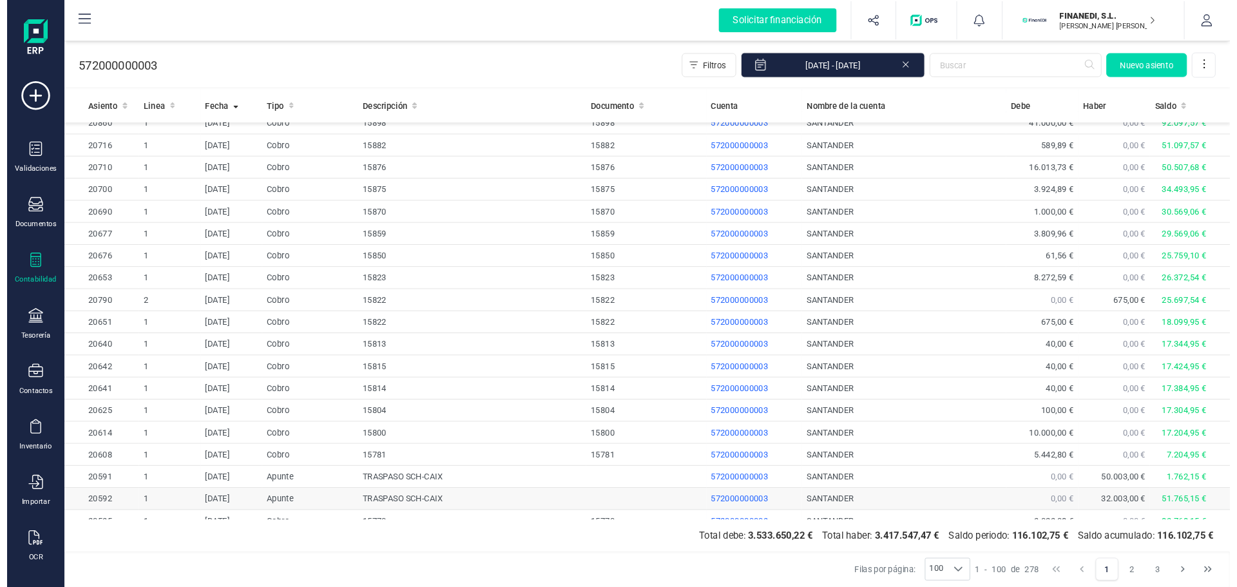
scroll to position [0, 0]
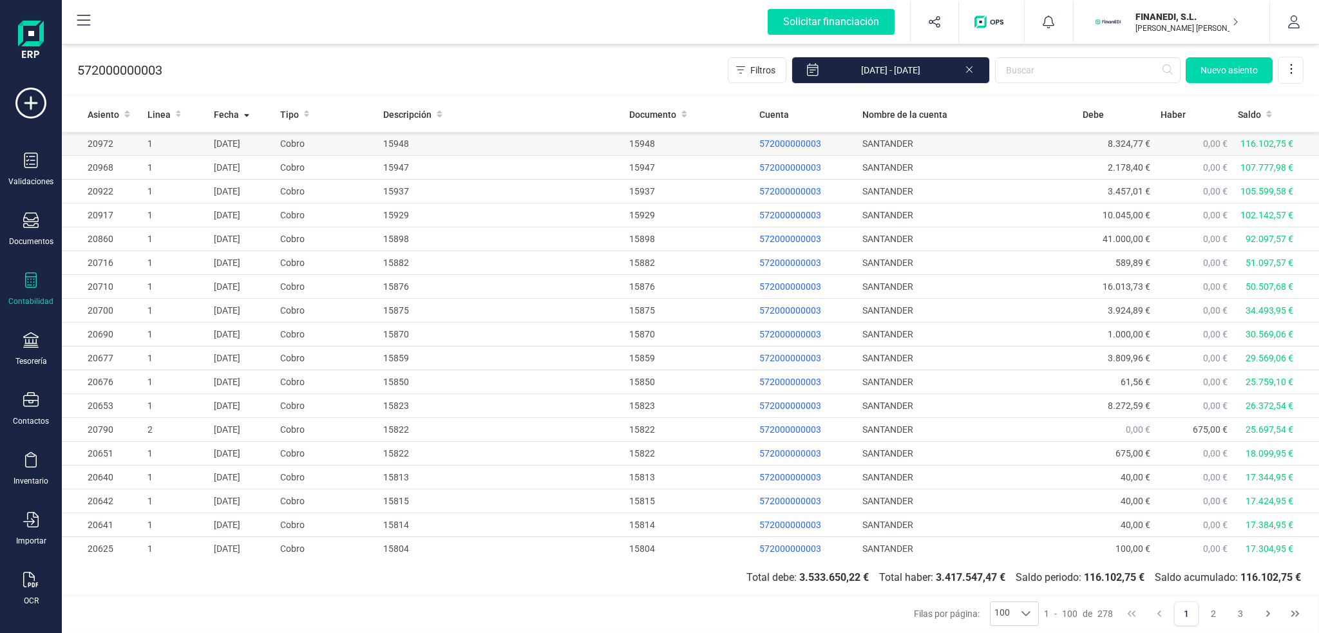
click at [353, 138] on td "Cobro" at bounding box center [327, 144] width 104 height 24
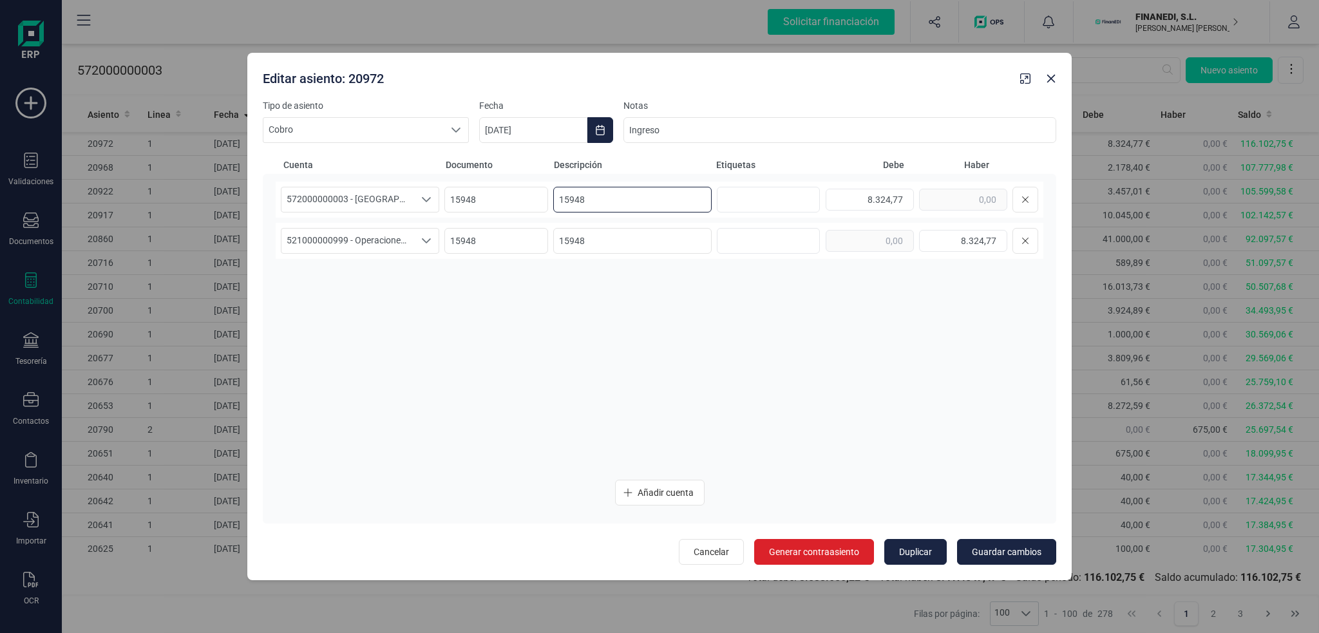
click at [603, 198] on input "15948" at bounding box center [632, 200] width 158 height 26
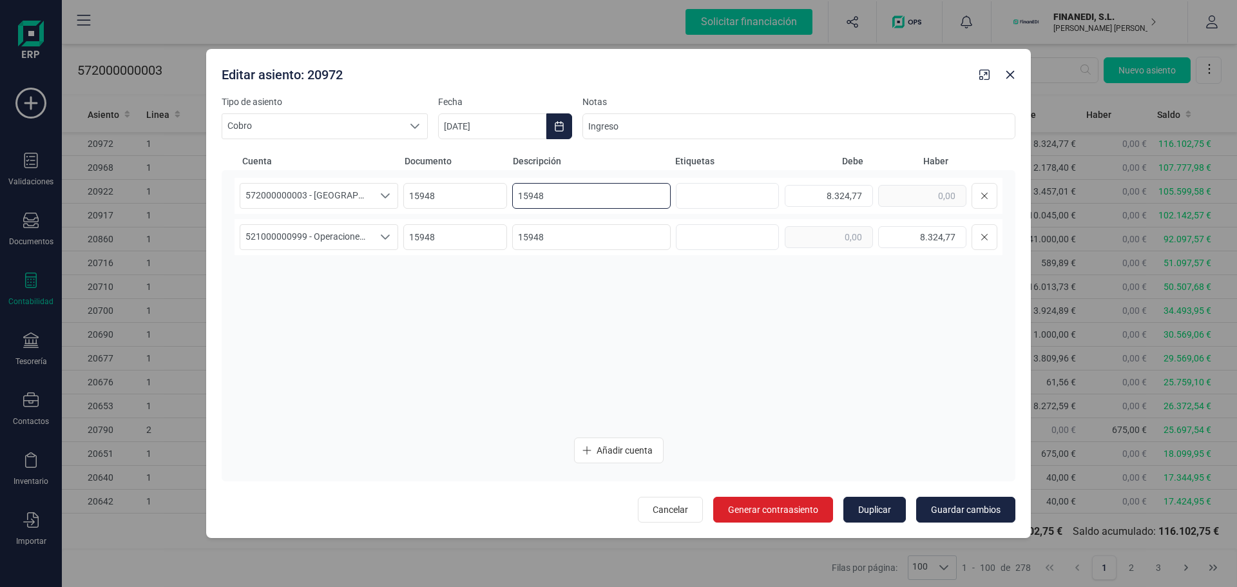
click at [557, 197] on input "15948" at bounding box center [591, 196] width 158 height 26
click at [1006, 73] on icon "Close" at bounding box center [1010, 75] width 10 height 10
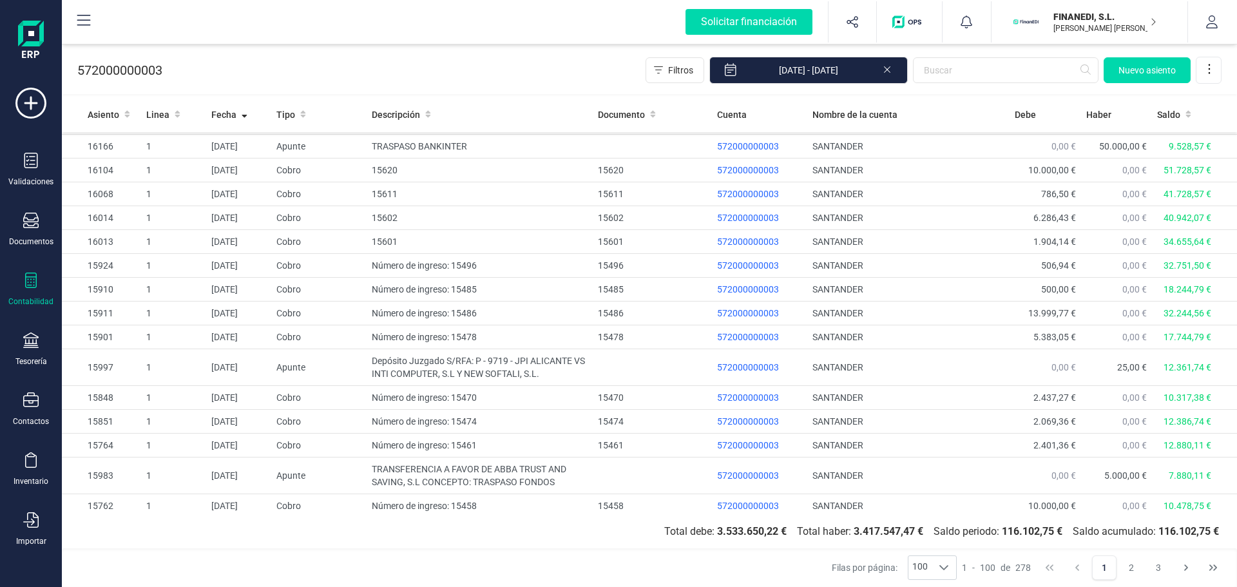
scroll to position [902, 0]
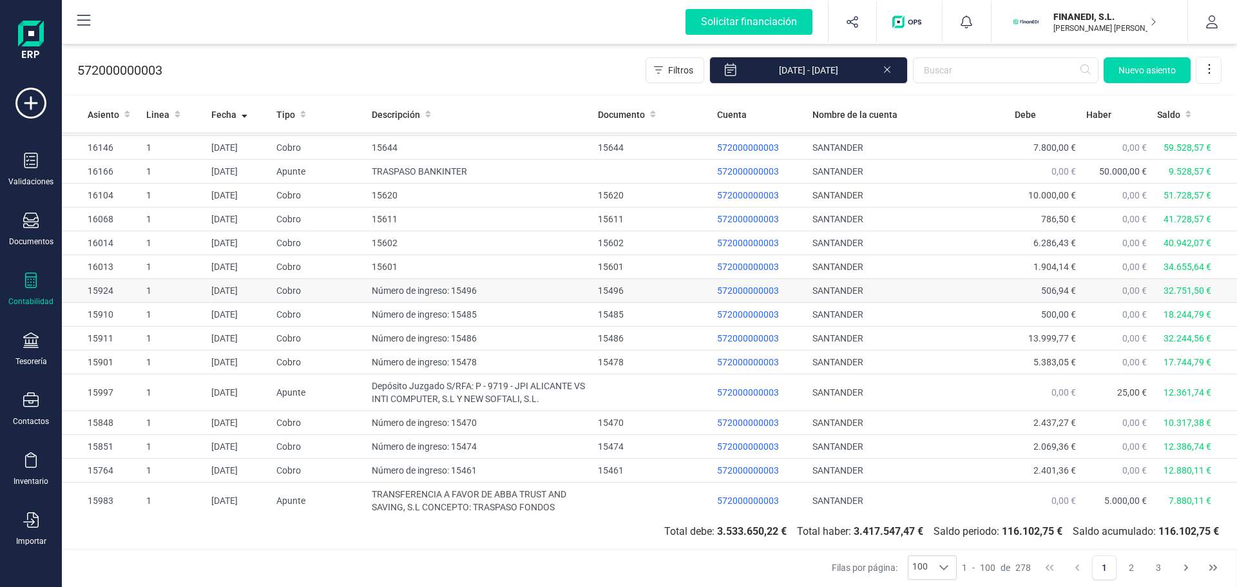
click at [367, 292] on td "Número de ingreso: 15496" at bounding box center [480, 291] width 226 height 24
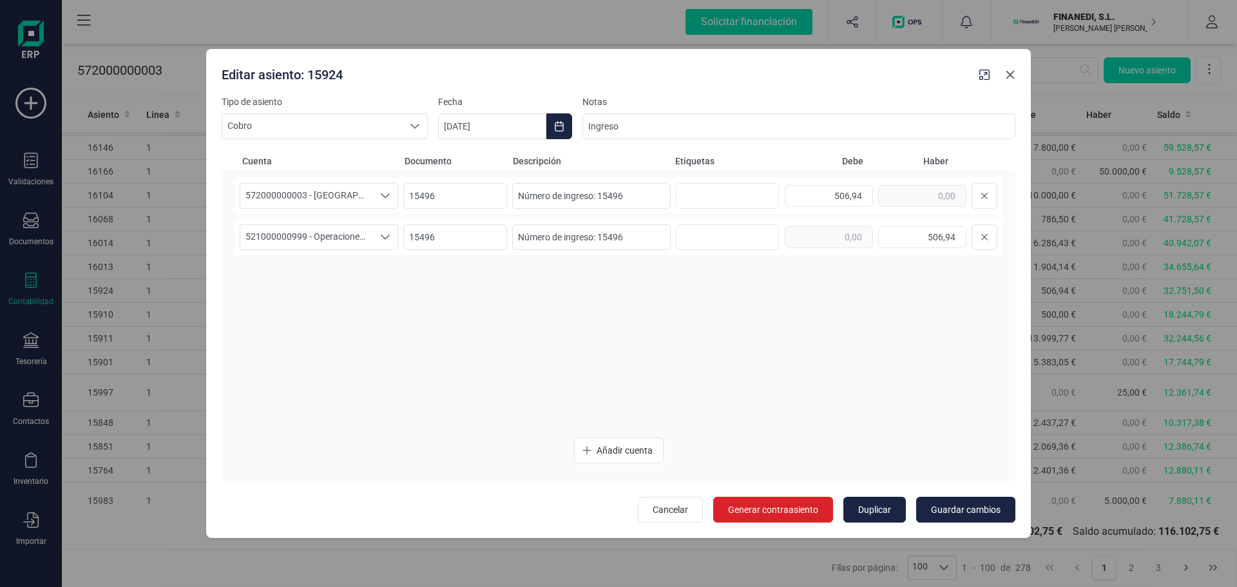
click at [1011, 74] on icon "Close" at bounding box center [1010, 75] width 8 height 8
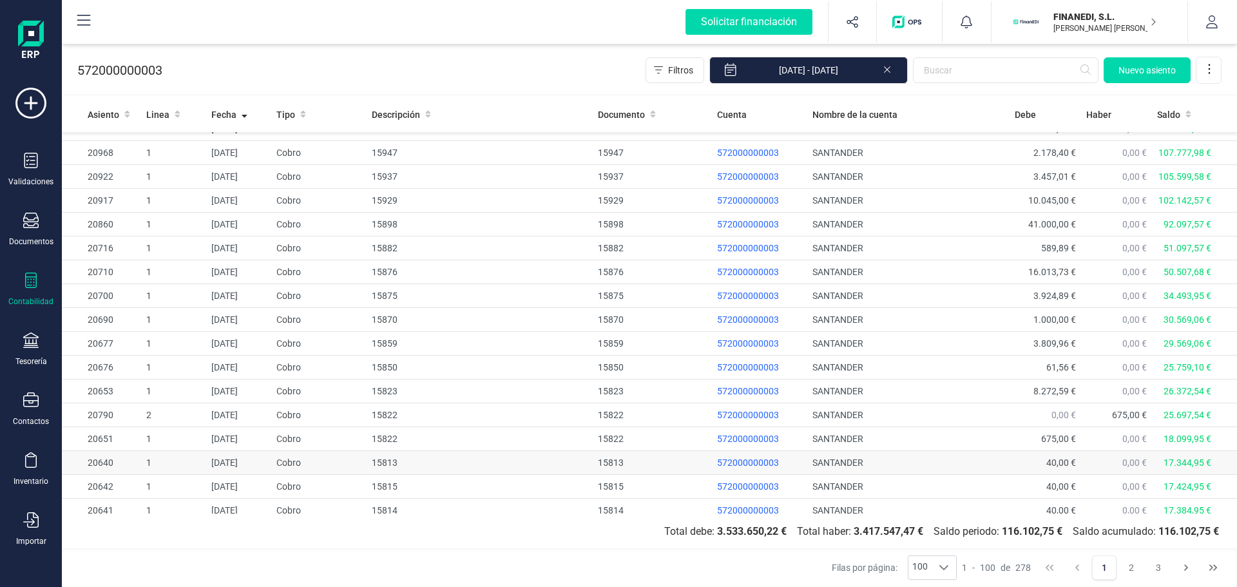
scroll to position [0, 0]
